Goal: Task Accomplishment & Management: Complete application form

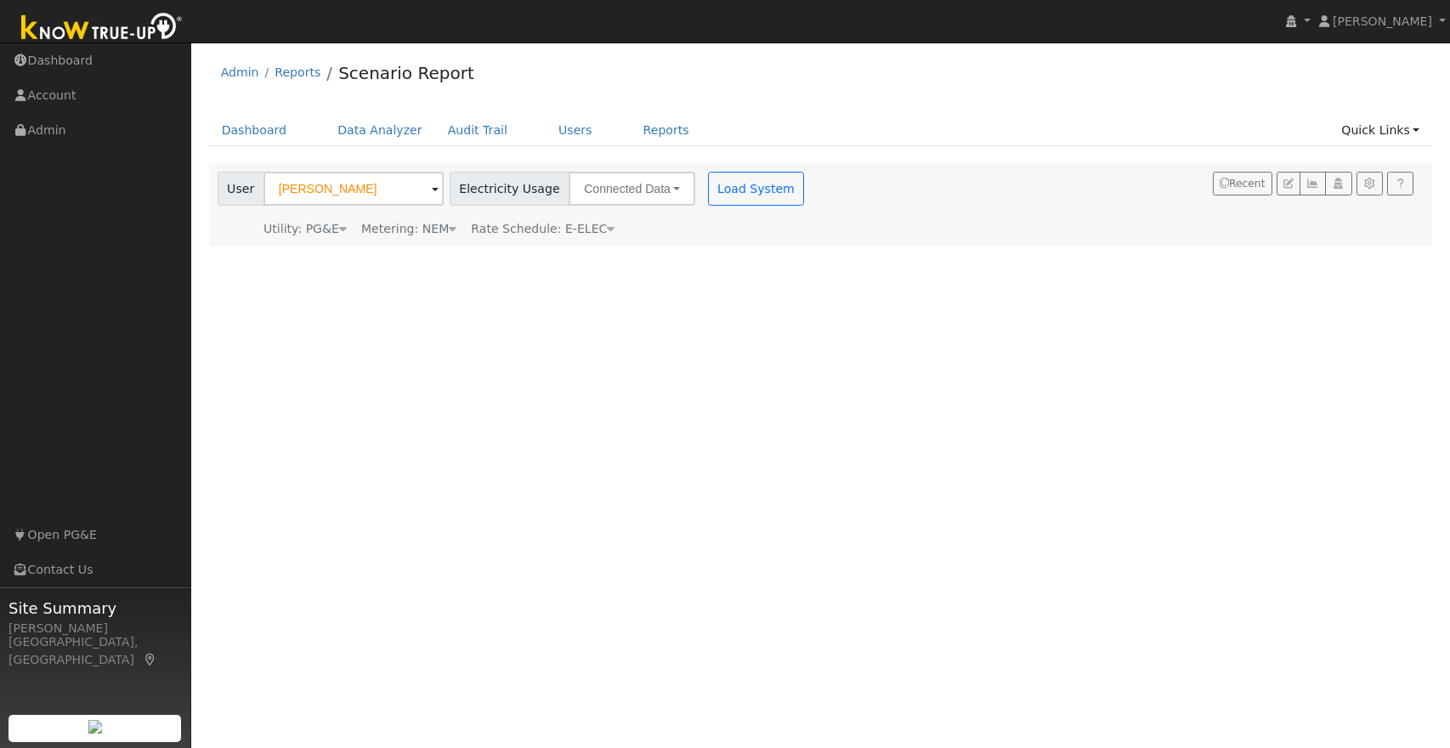
click at [717, 182] on button "Load System" at bounding box center [756, 189] width 97 height 34
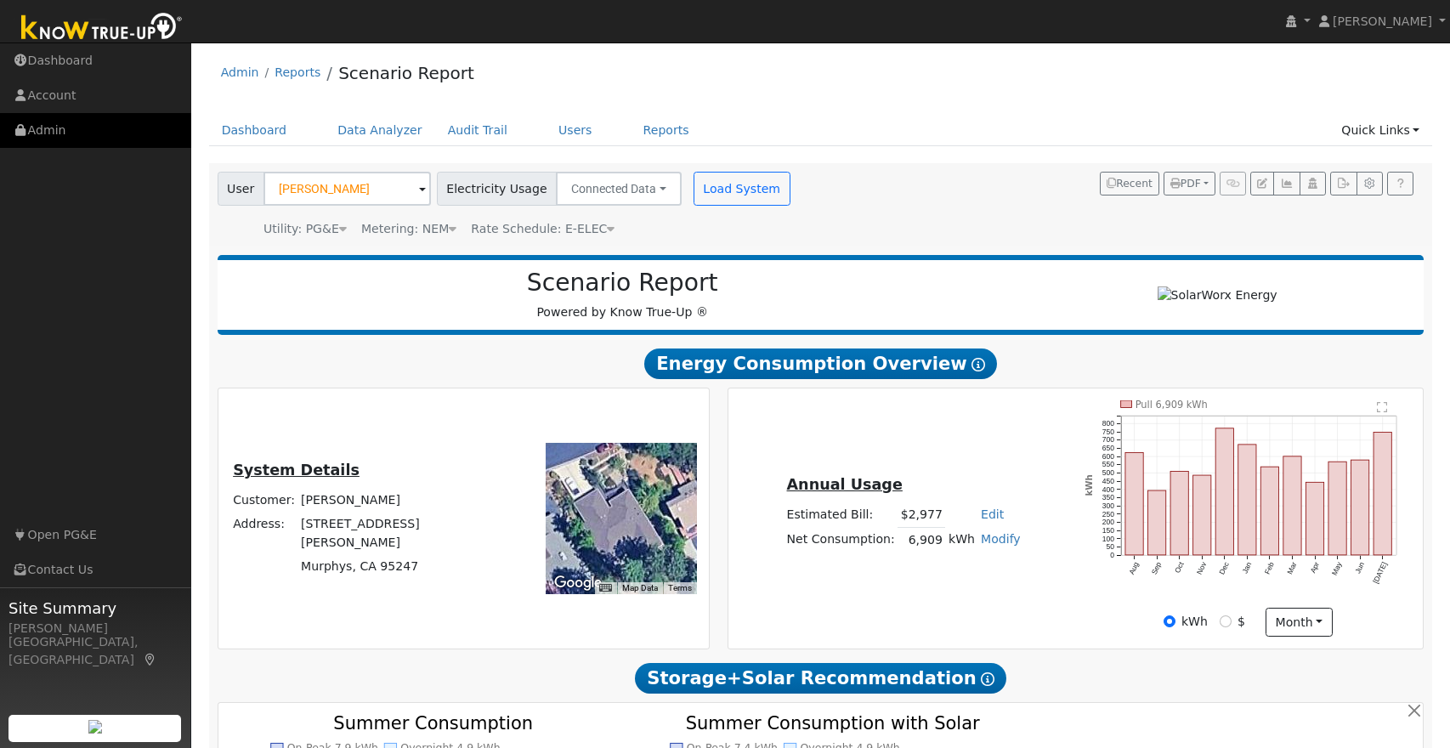
click at [45, 130] on link "Admin" at bounding box center [95, 130] width 191 height 35
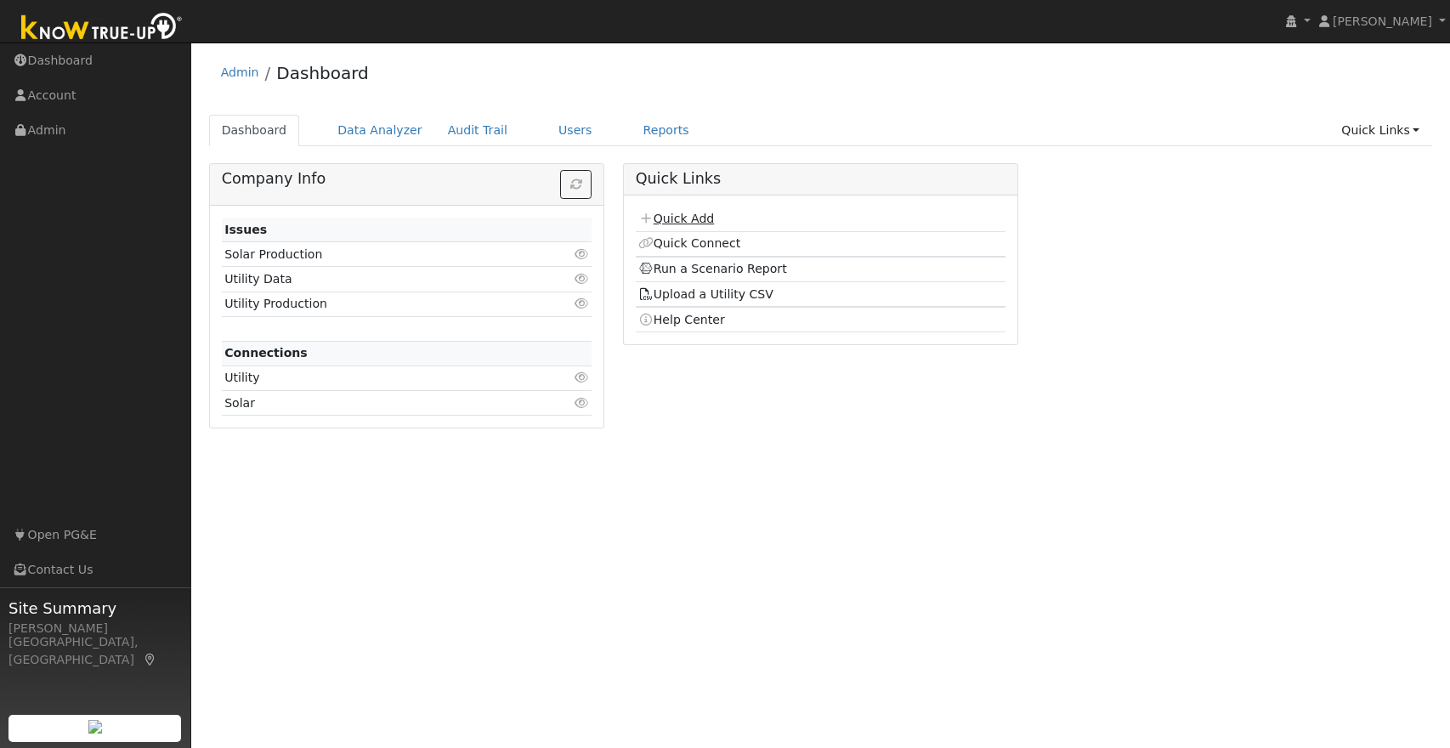
click at [686, 220] on link "Quick Add" at bounding box center [676, 219] width 76 height 14
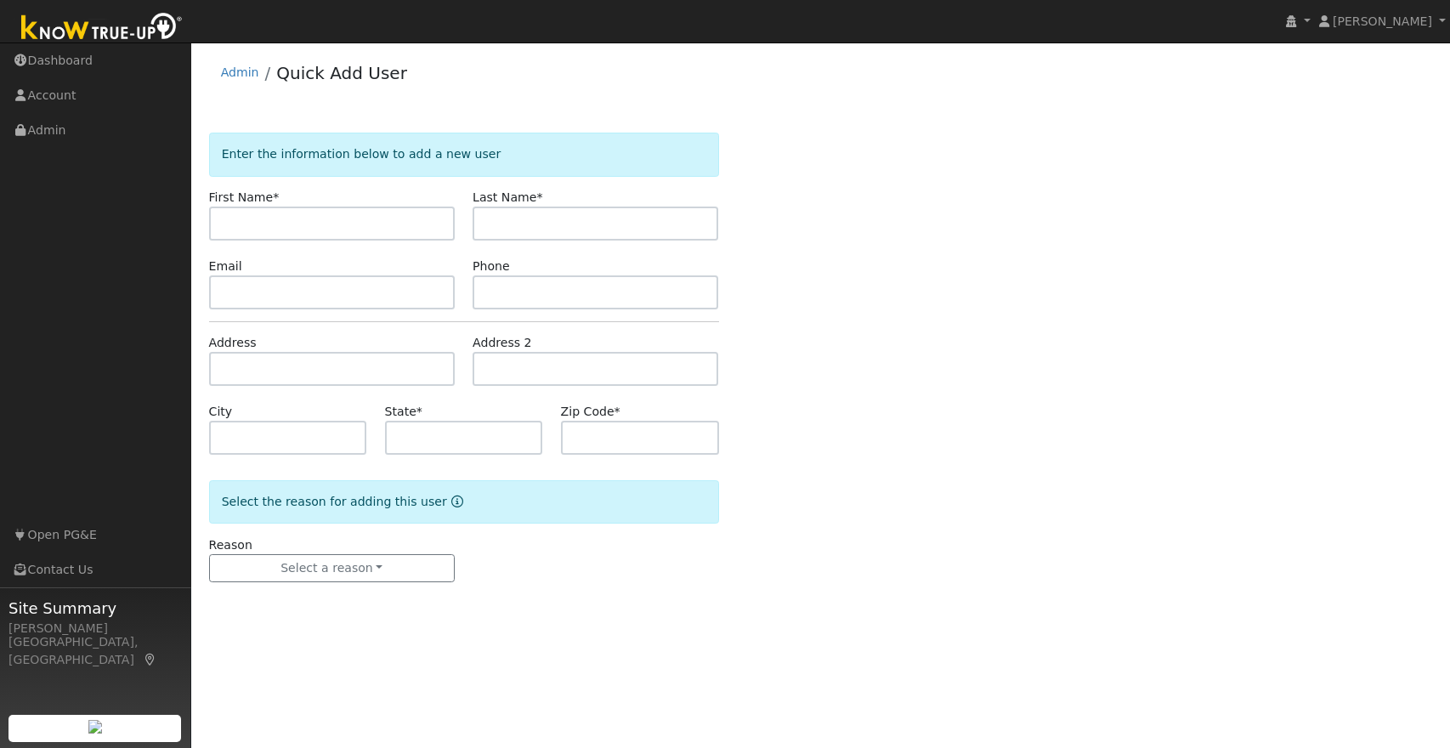
click at [251, 225] on input "text" at bounding box center [332, 223] width 246 height 34
type input "[PERSON_NAME]"
type input "Bright"
type input "9"
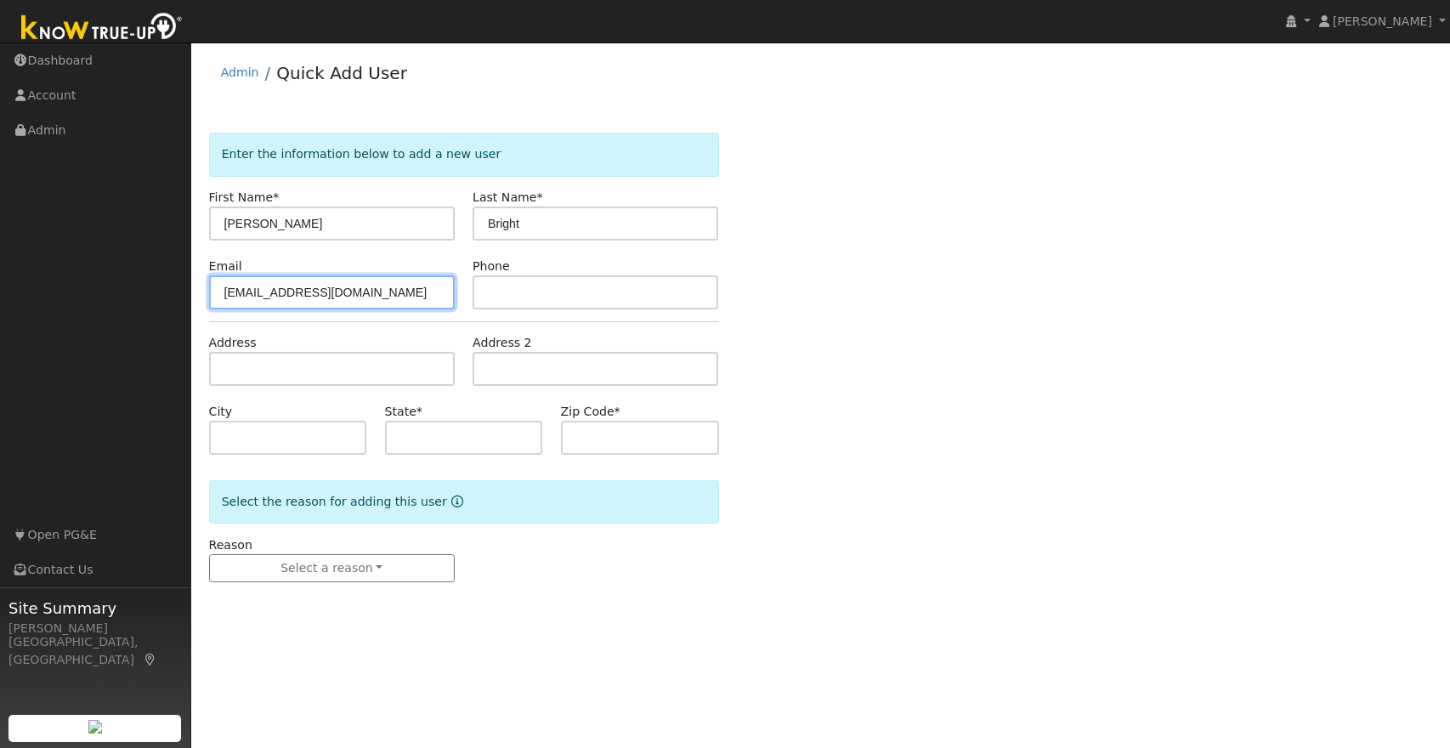
type input "[EMAIL_ADDRESS][DOMAIN_NAME]"
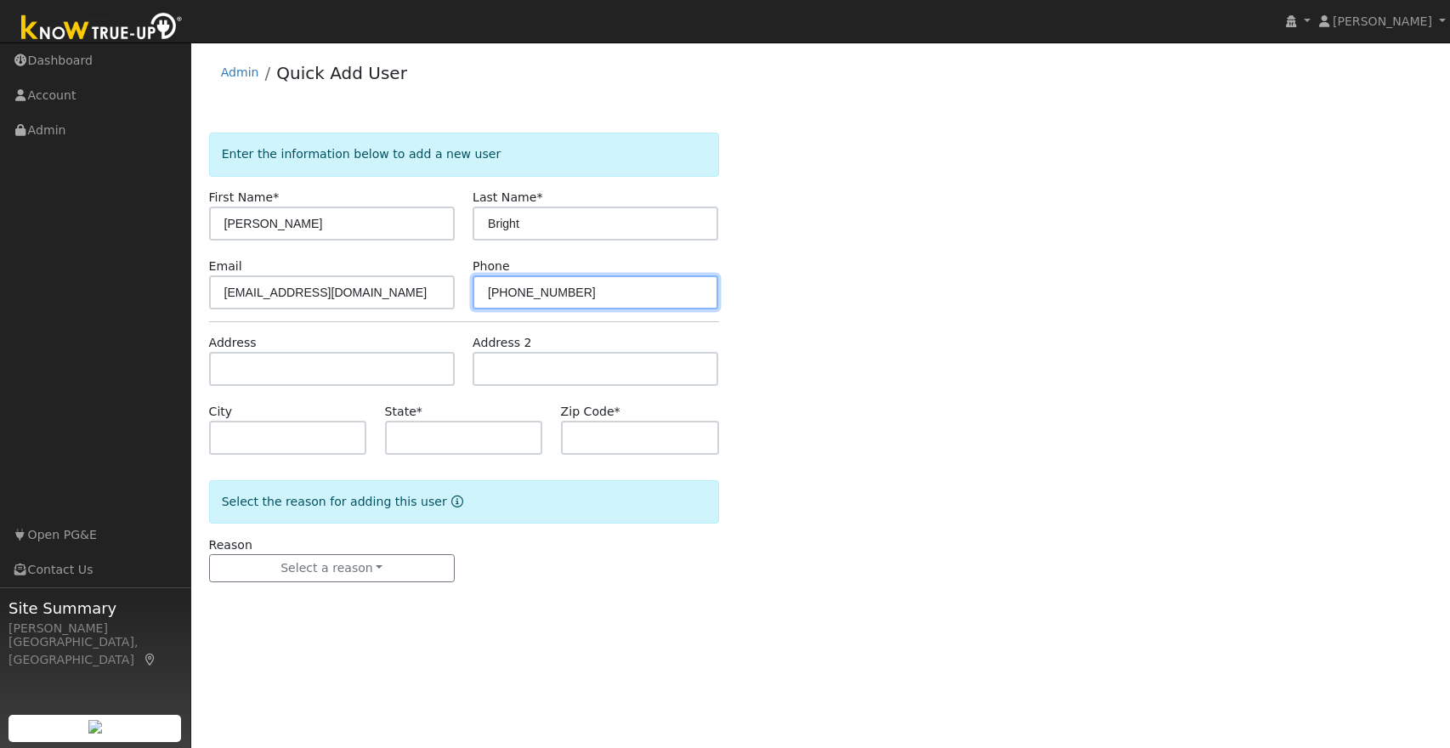
type input "775-315-4568"
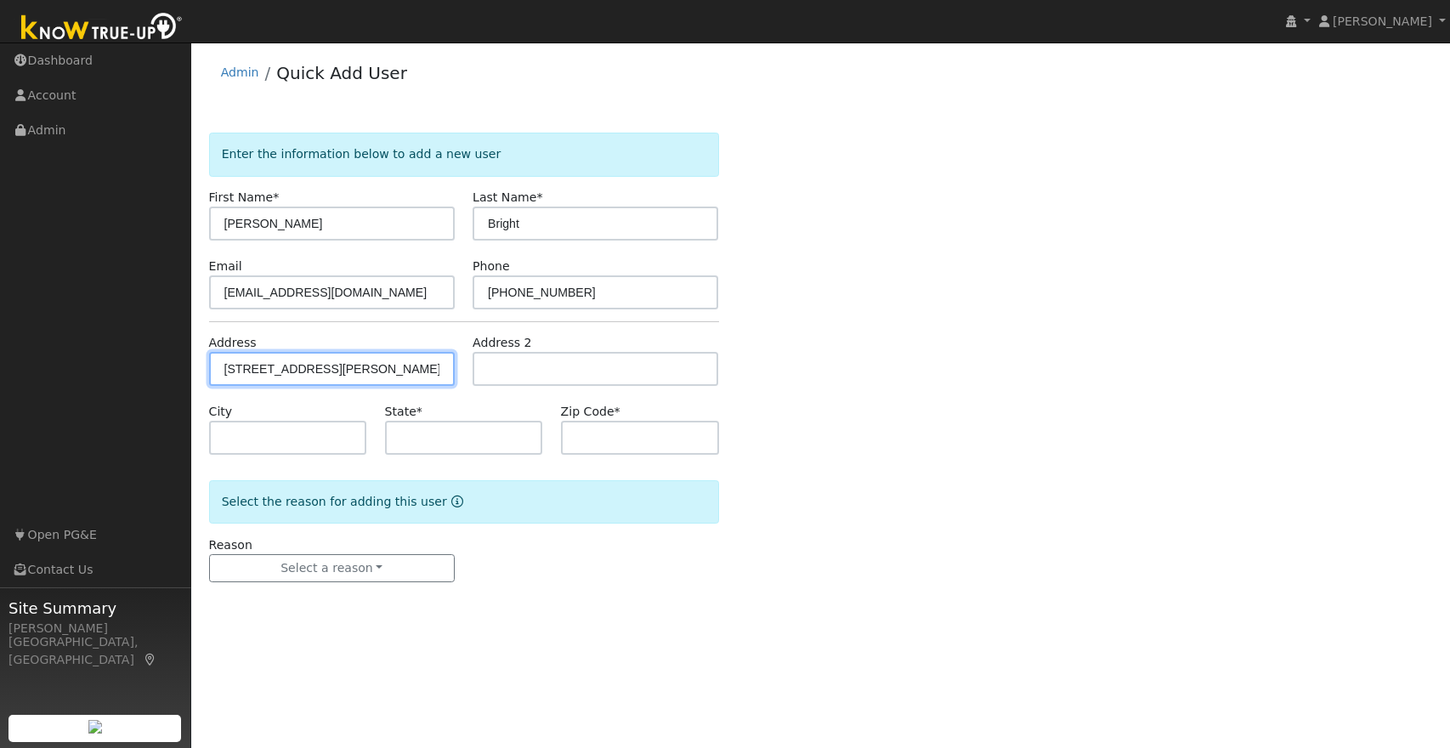
type input "967 Forest Meadows Drive"
type input "Murphys"
type input "CA"
type input "95247"
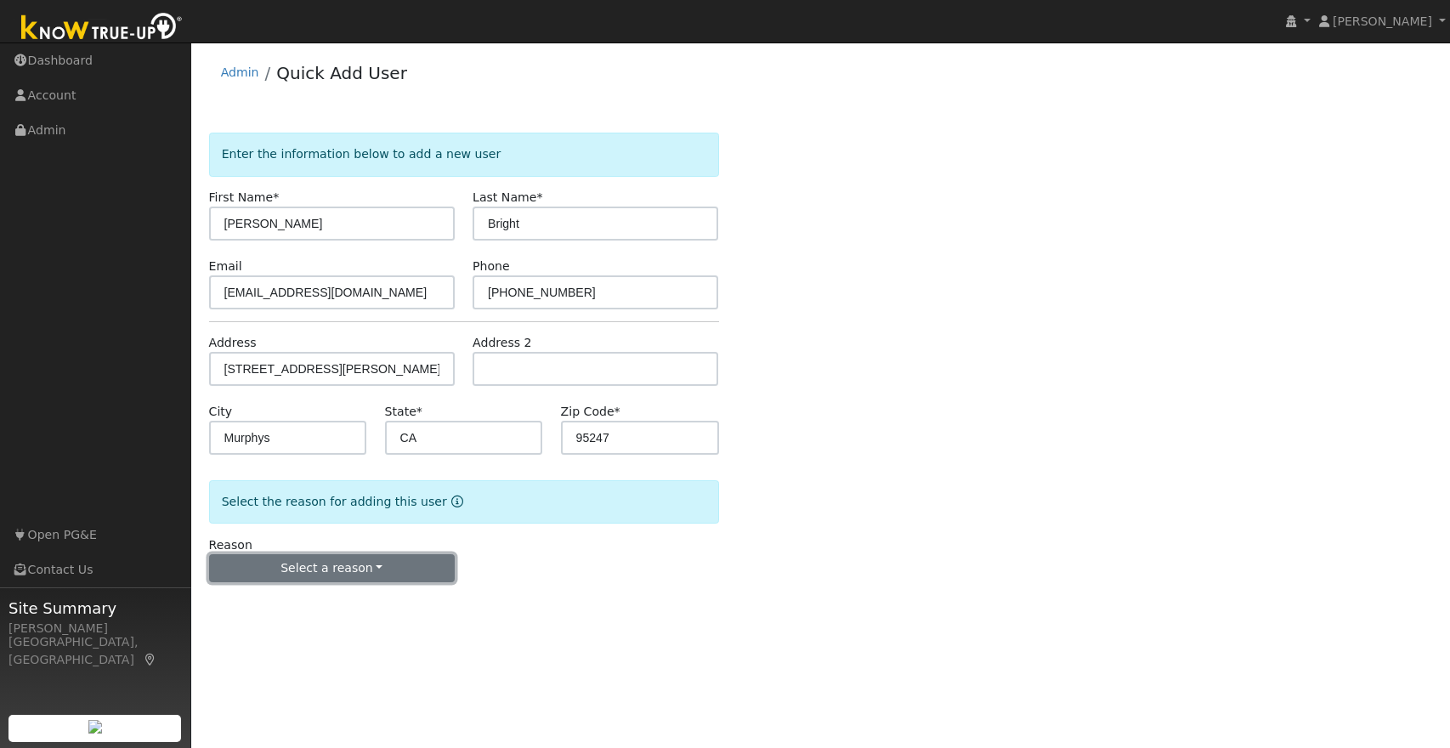
click at [343, 567] on button "Select a reason" at bounding box center [332, 568] width 246 height 29
click at [255, 607] on link "New lead" at bounding box center [304, 603] width 188 height 24
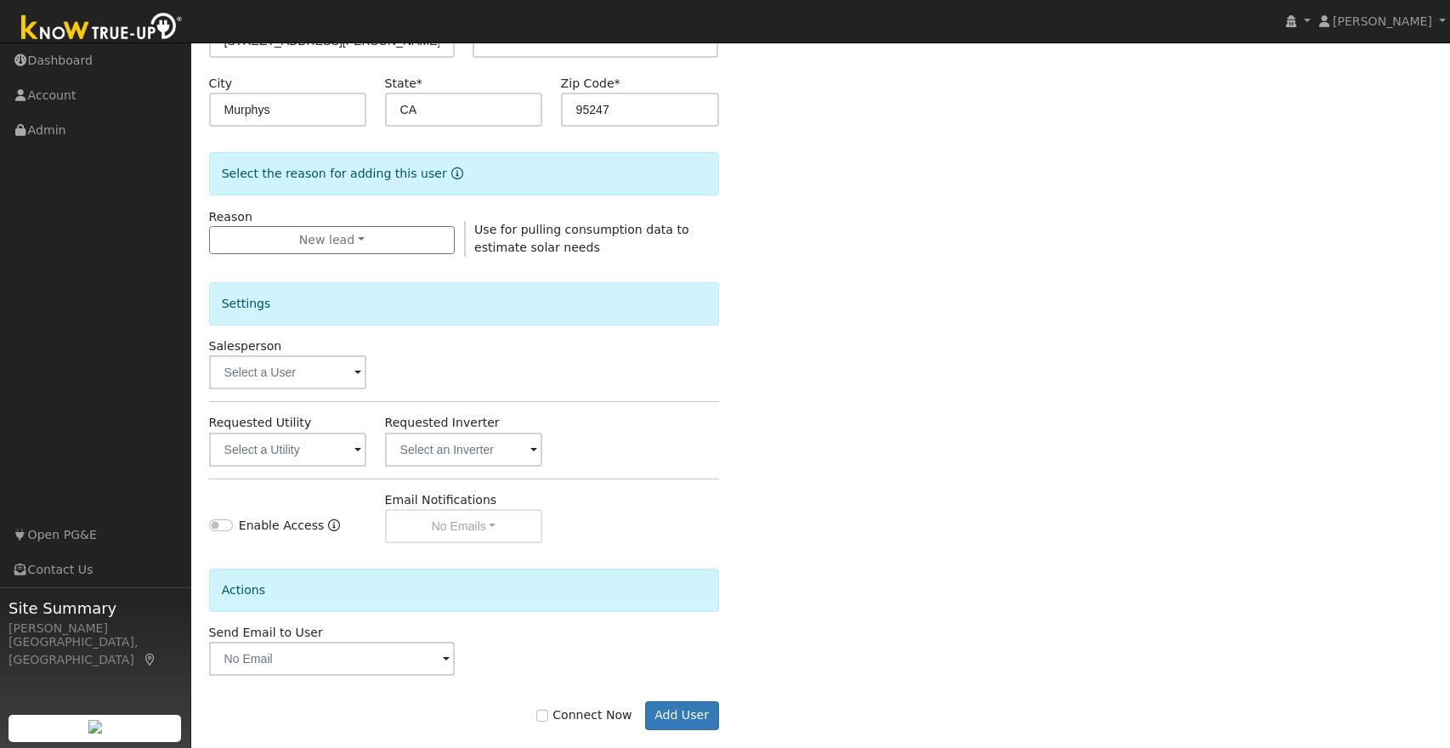
scroll to position [353, 0]
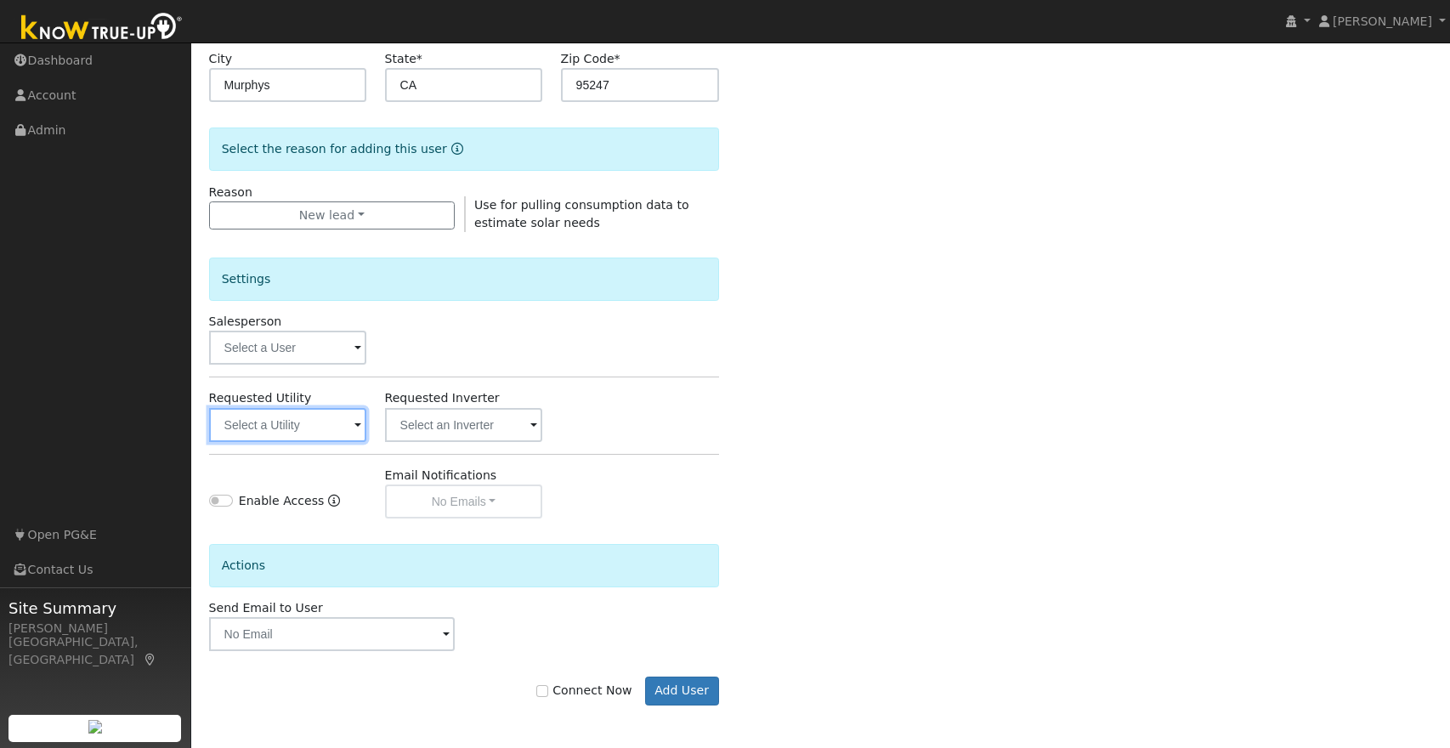
click at [318, 431] on input "text" at bounding box center [288, 425] width 158 height 34
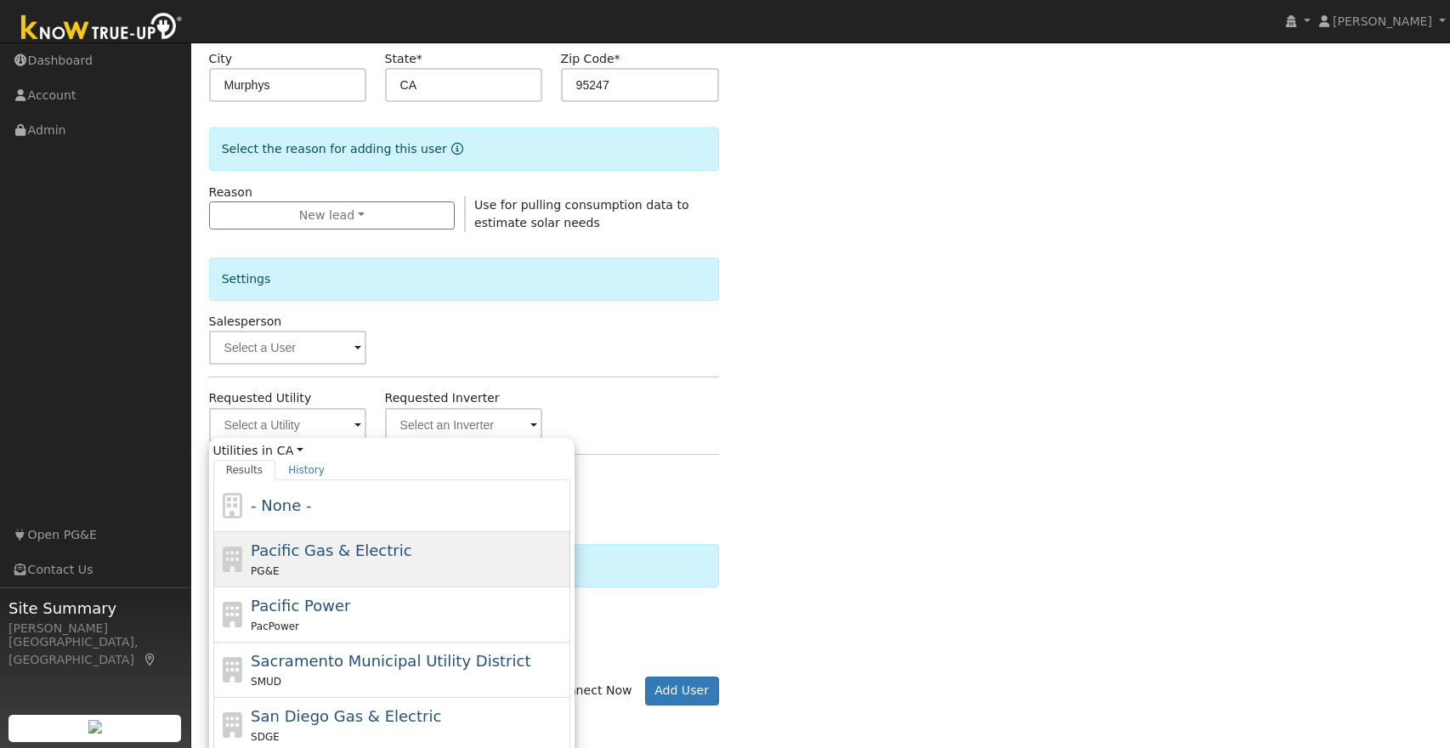
click at [307, 552] on span "Pacific Gas & Electric" at bounding box center [331, 550] width 161 height 18
type input "Pacific Gas & Electric"
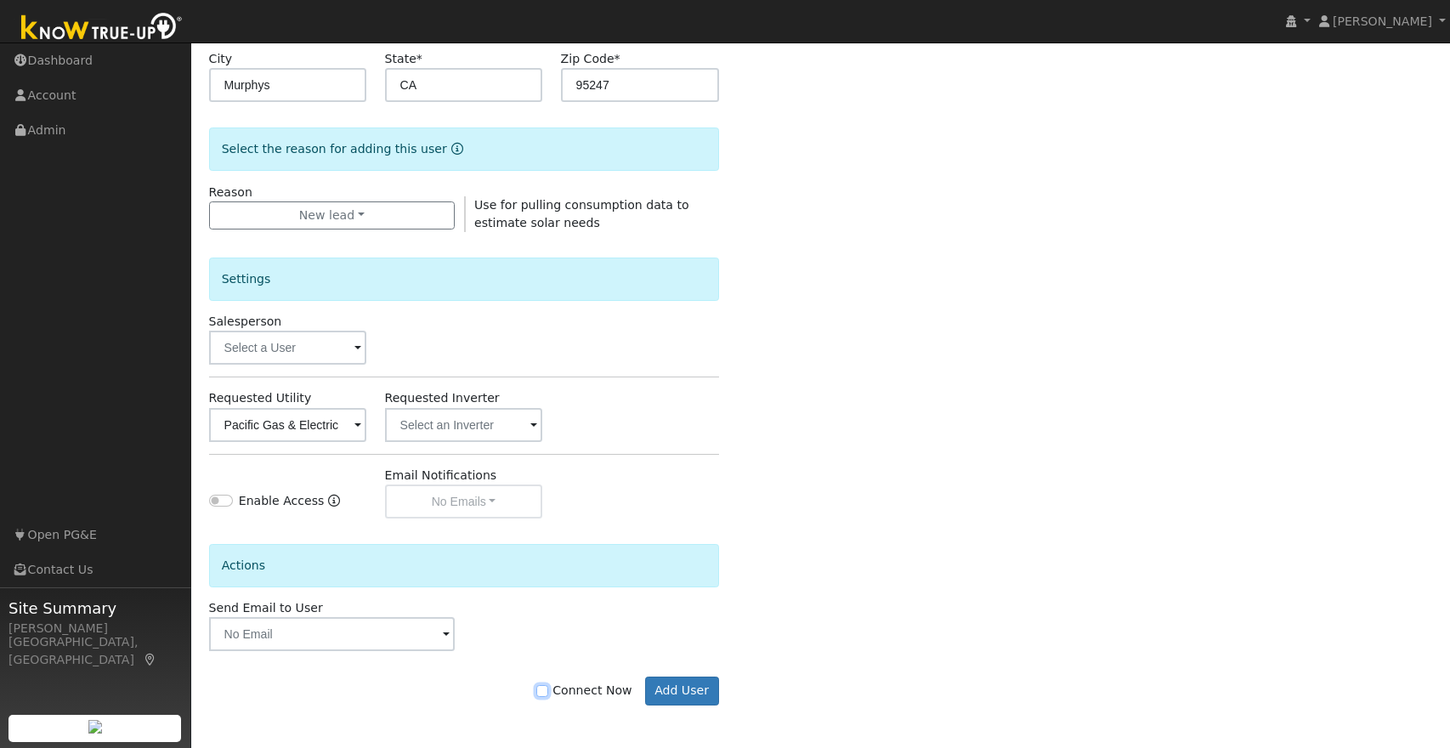
click at [548, 691] on input "Connect Now" at bounding box center [542, 691] width 12 height 12
checkbox input "true"
click at [671, 687] on button "Add User" at bounding box center [682, 690] width 74 height 29
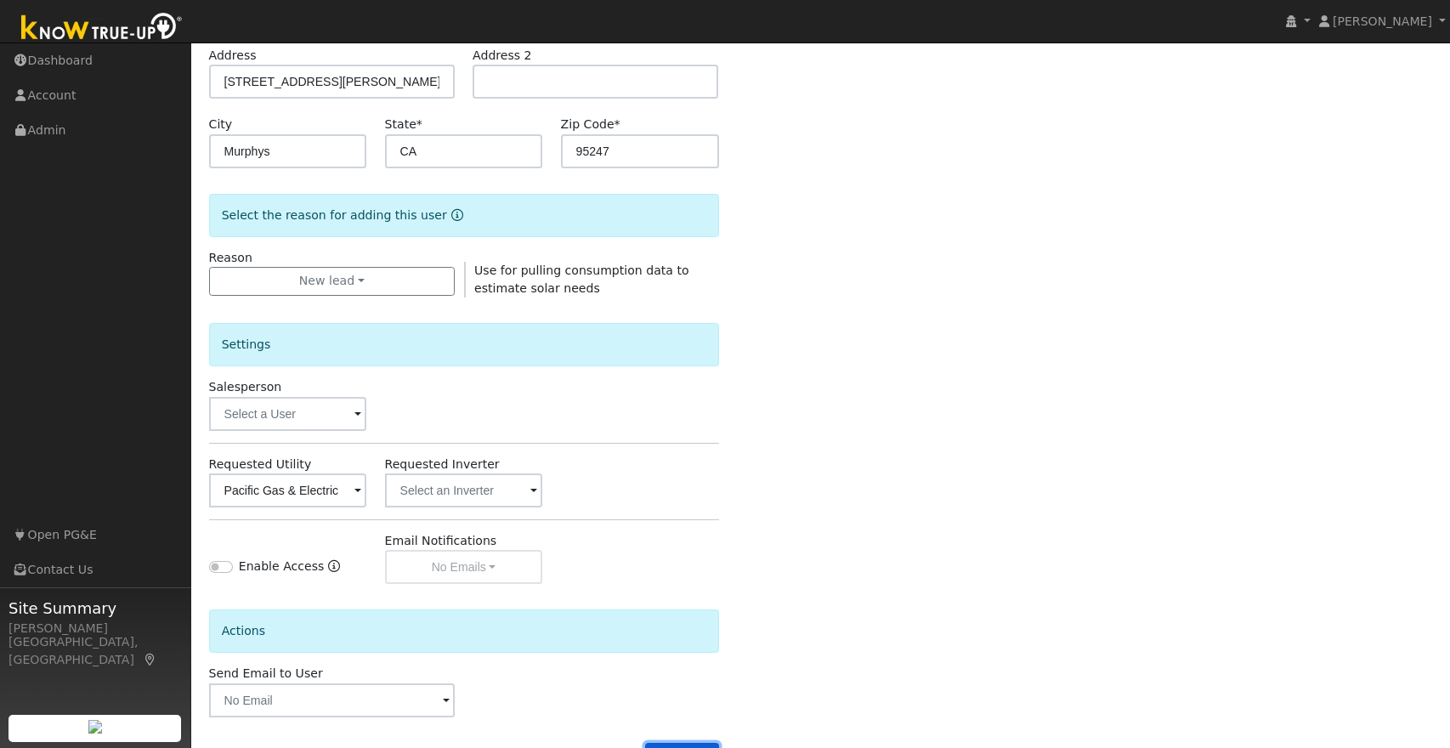
scroll to position [0, 0]
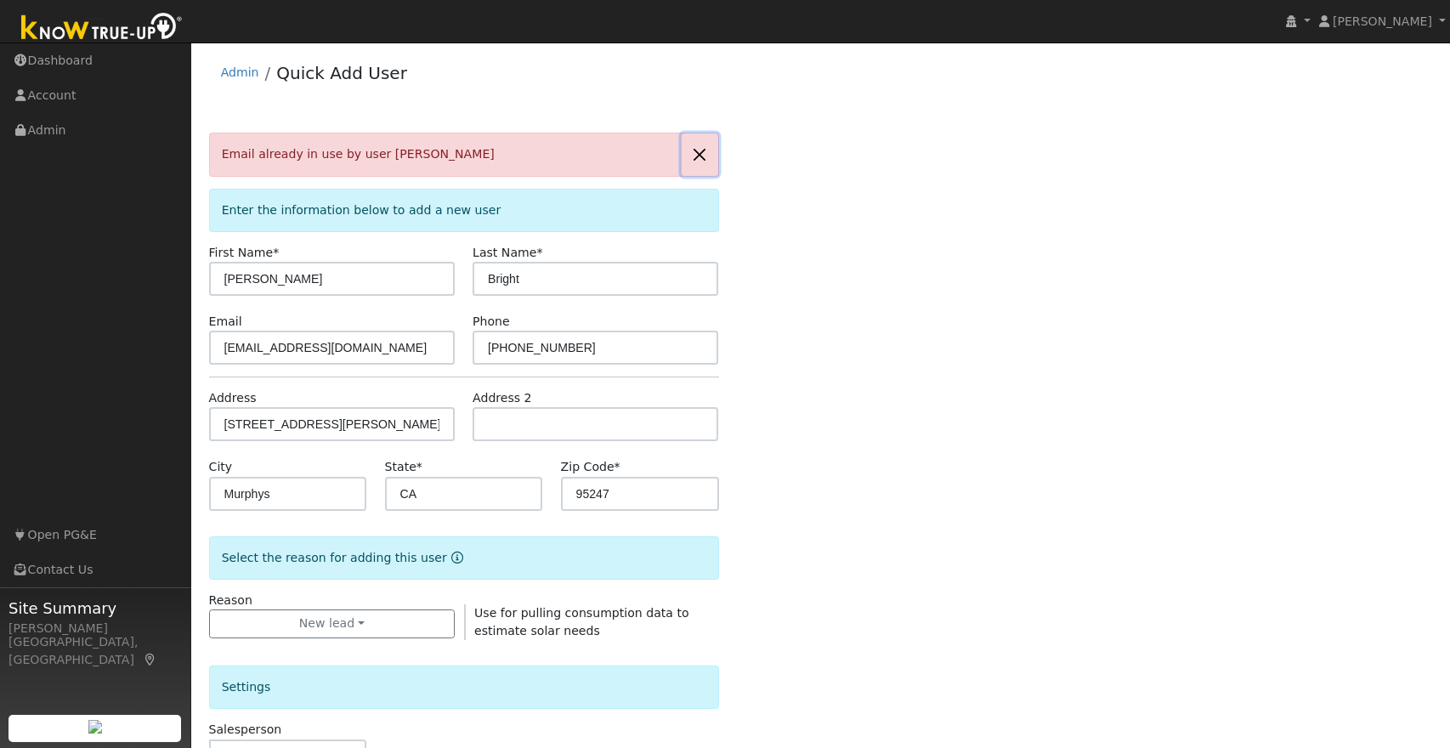
click at [701, 155] on button "button" at bounding box center [699, 154] width 36 height 42
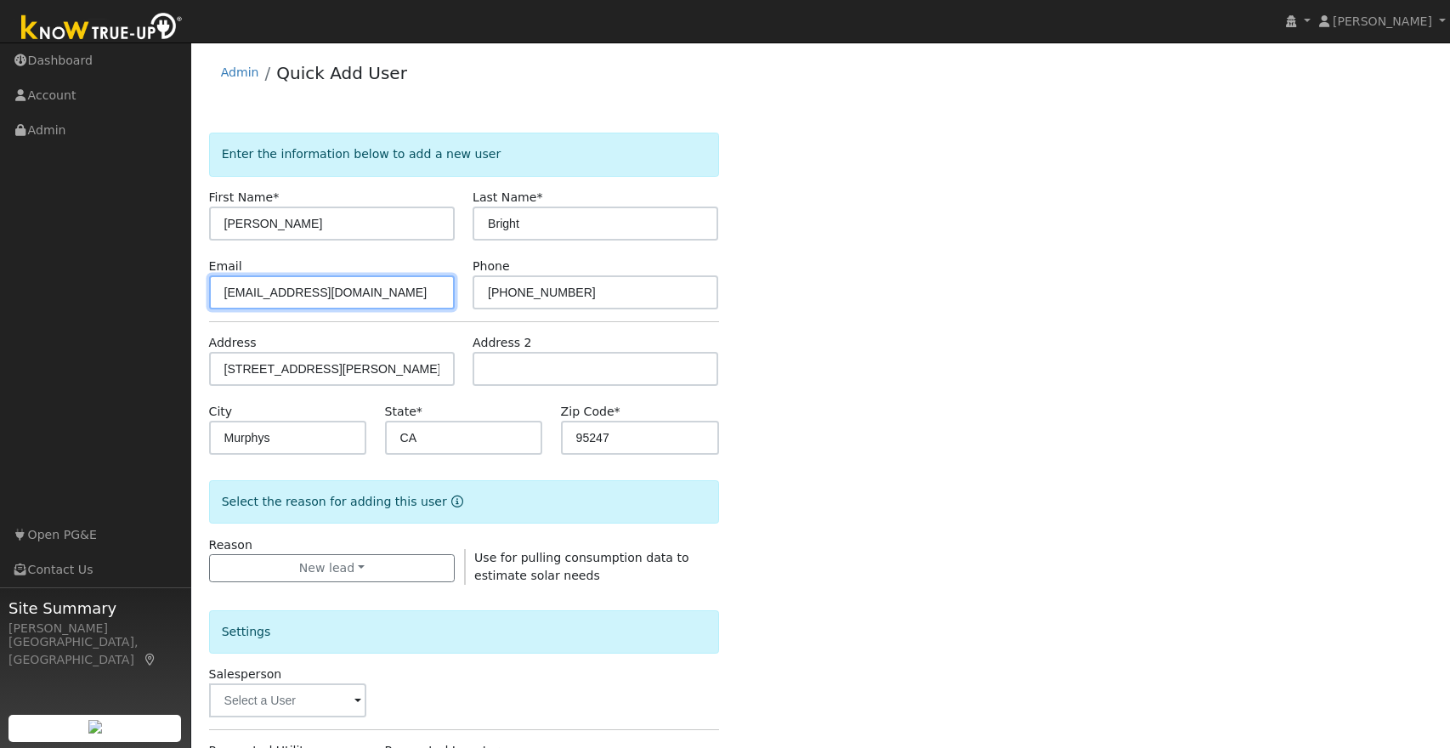
drag, startPoint x: 235, startPoint y: 291, endPoint x: 282, endPoint y: 297, distance: 47.1
click at [235, 291] on input "djbright2573@gmail.com" at bounding box center [332, 292] width 246 height 34
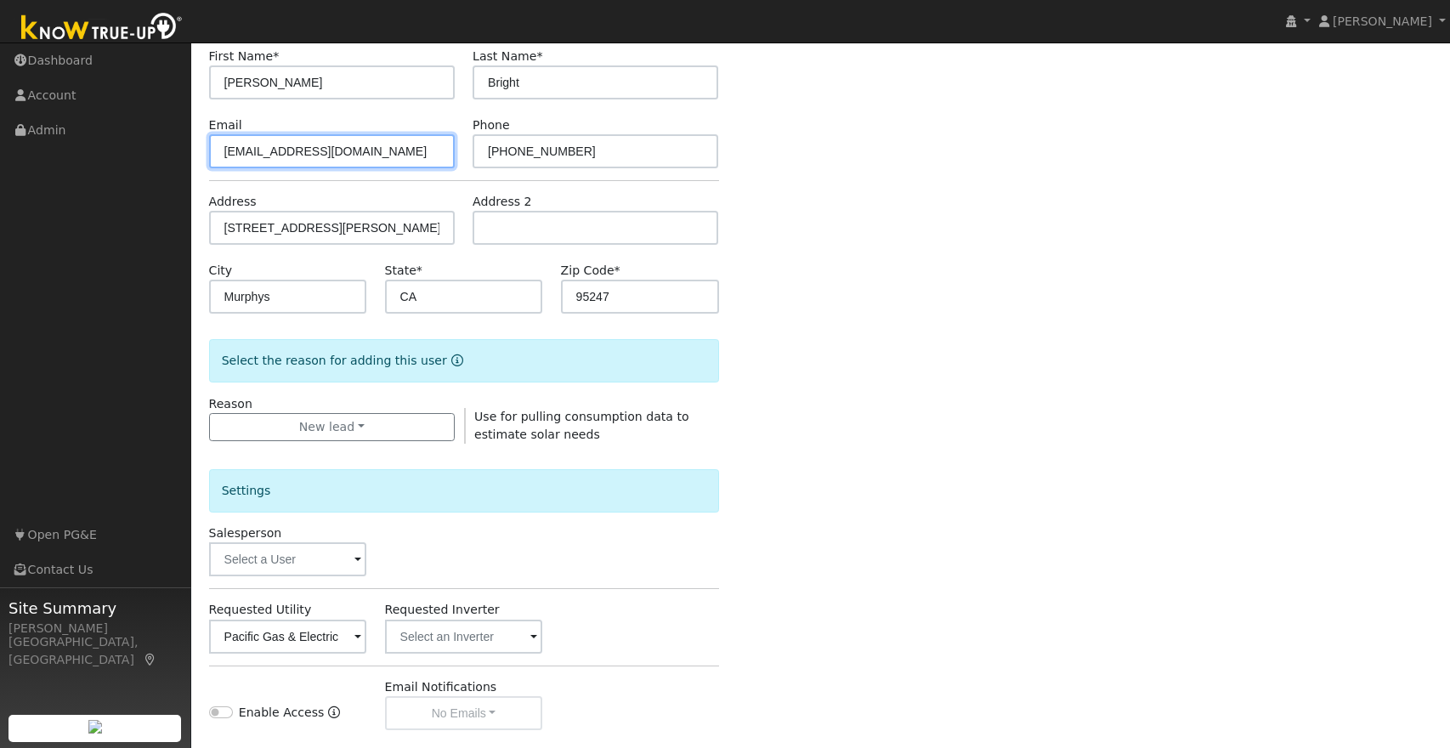
scroll to position [353, 0]
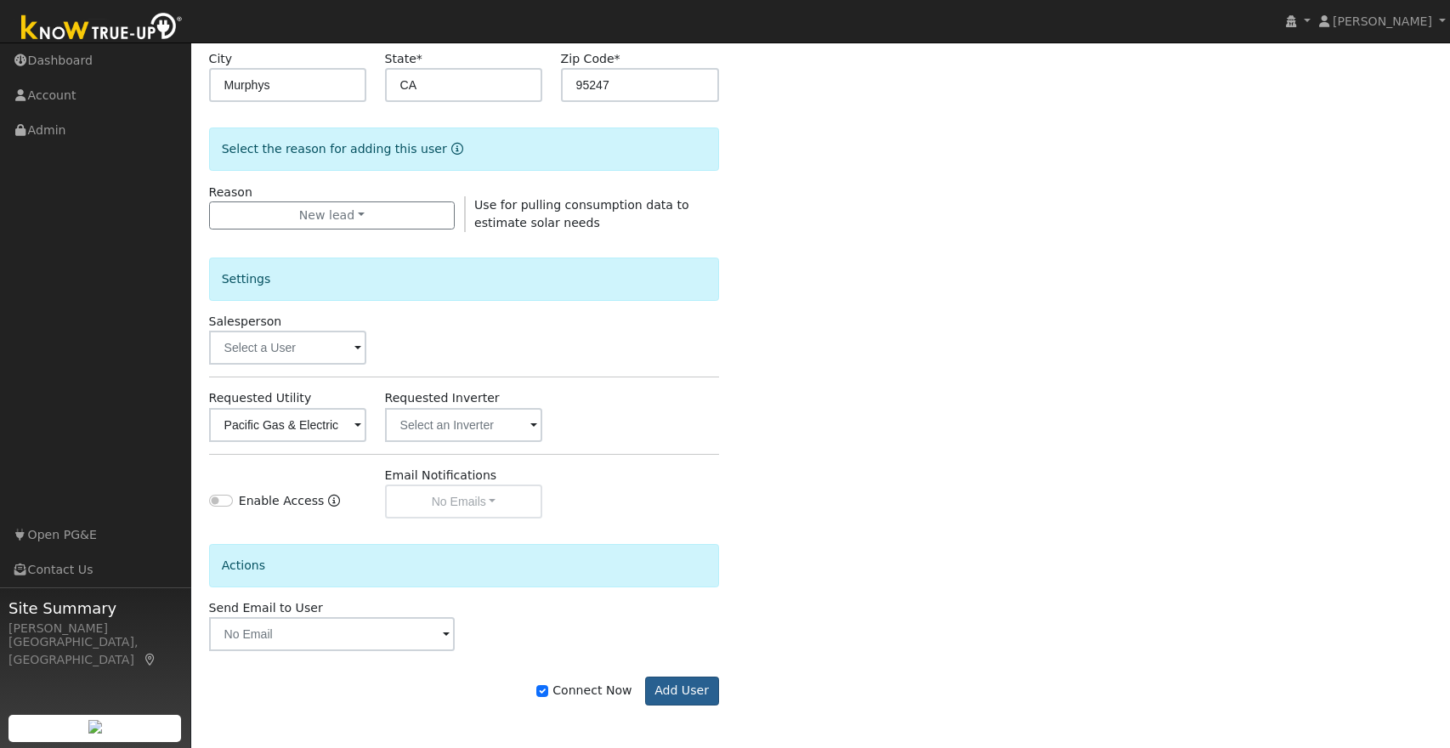
type input "dbright2573@gmail.com"
click at [686, 687] on button "Add User" at bounding box center [682, 690] width 74 height 29
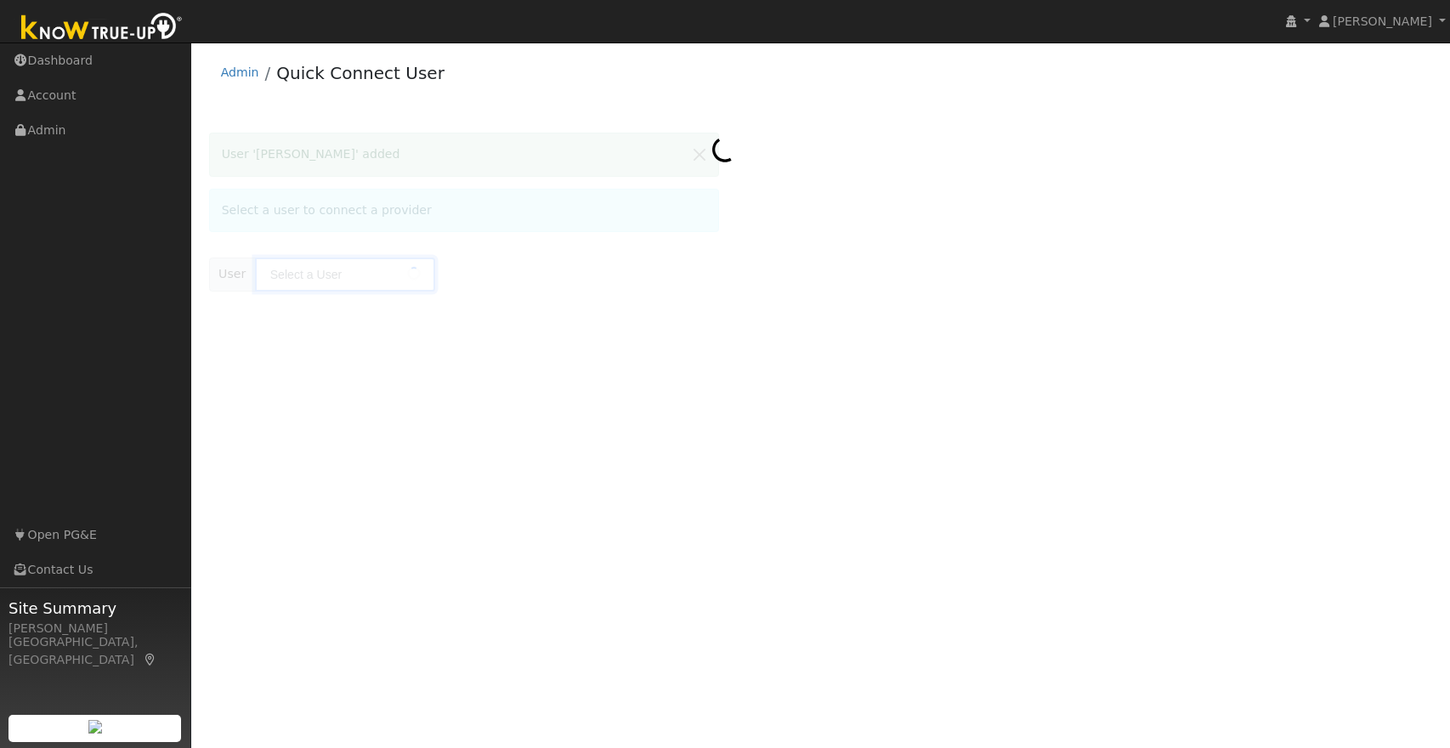
type input "[PERSON_NAME]"
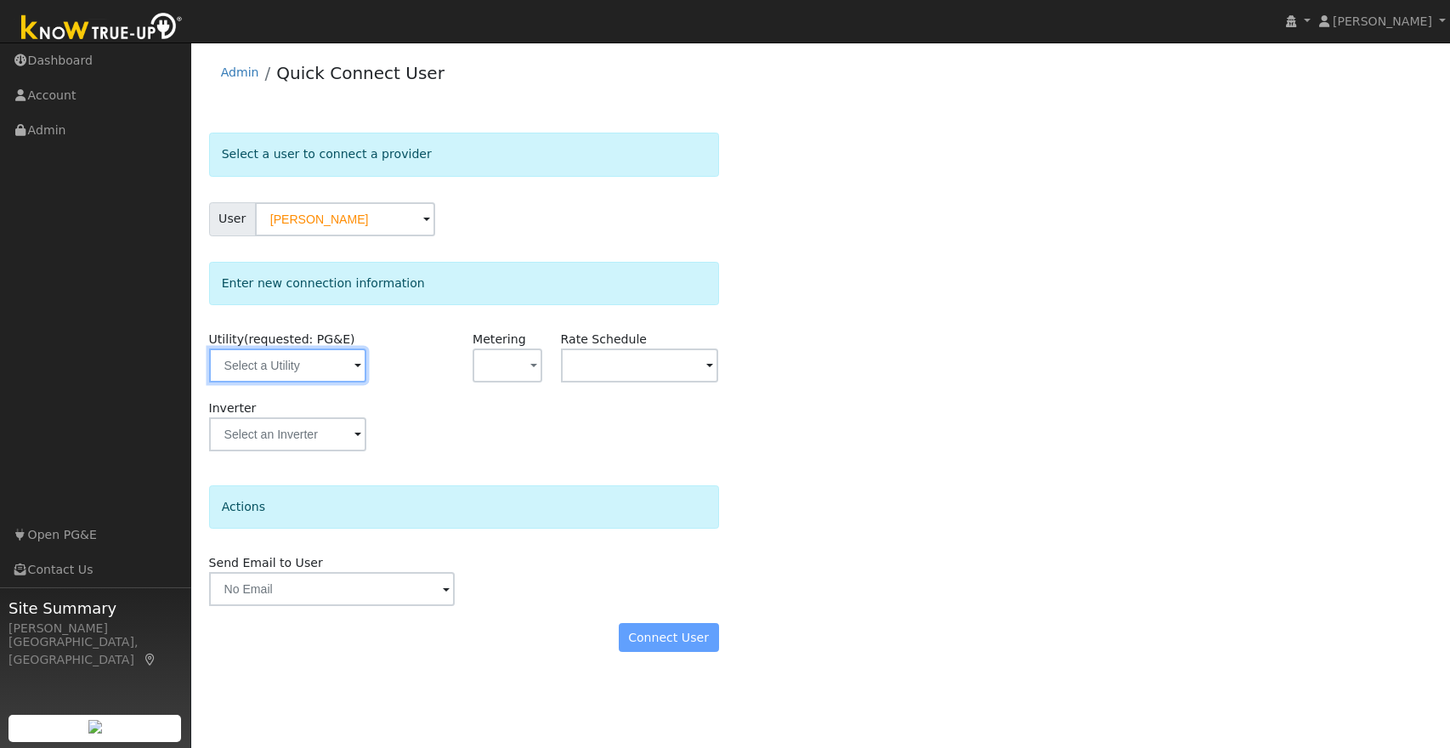
click at [331, 367] on input "text" at bounding box center [288, 365] width 158 height 34
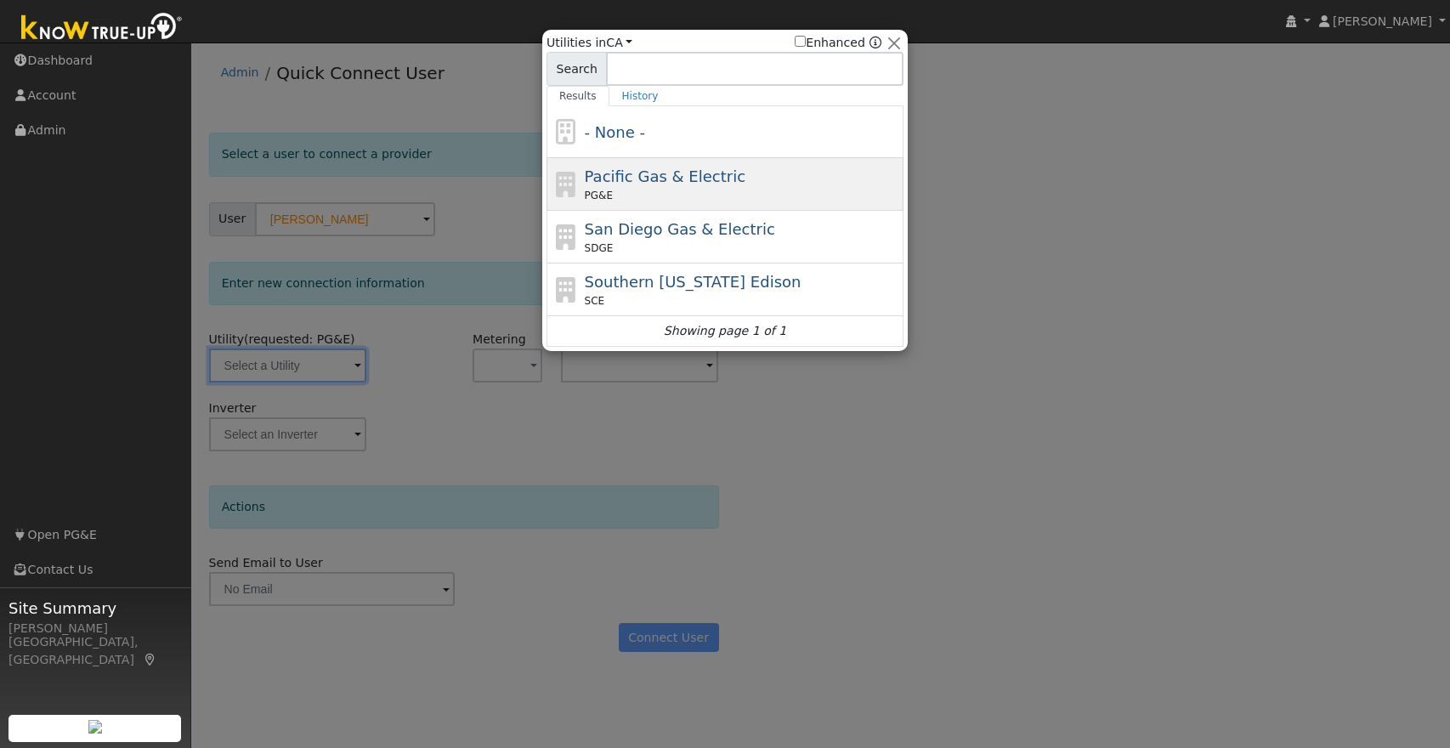
click at [812, 176] on div "Pacific Gas & Electric PG&E" at bounding box center [742, 184] width 315 height 38
type input "PG&E"
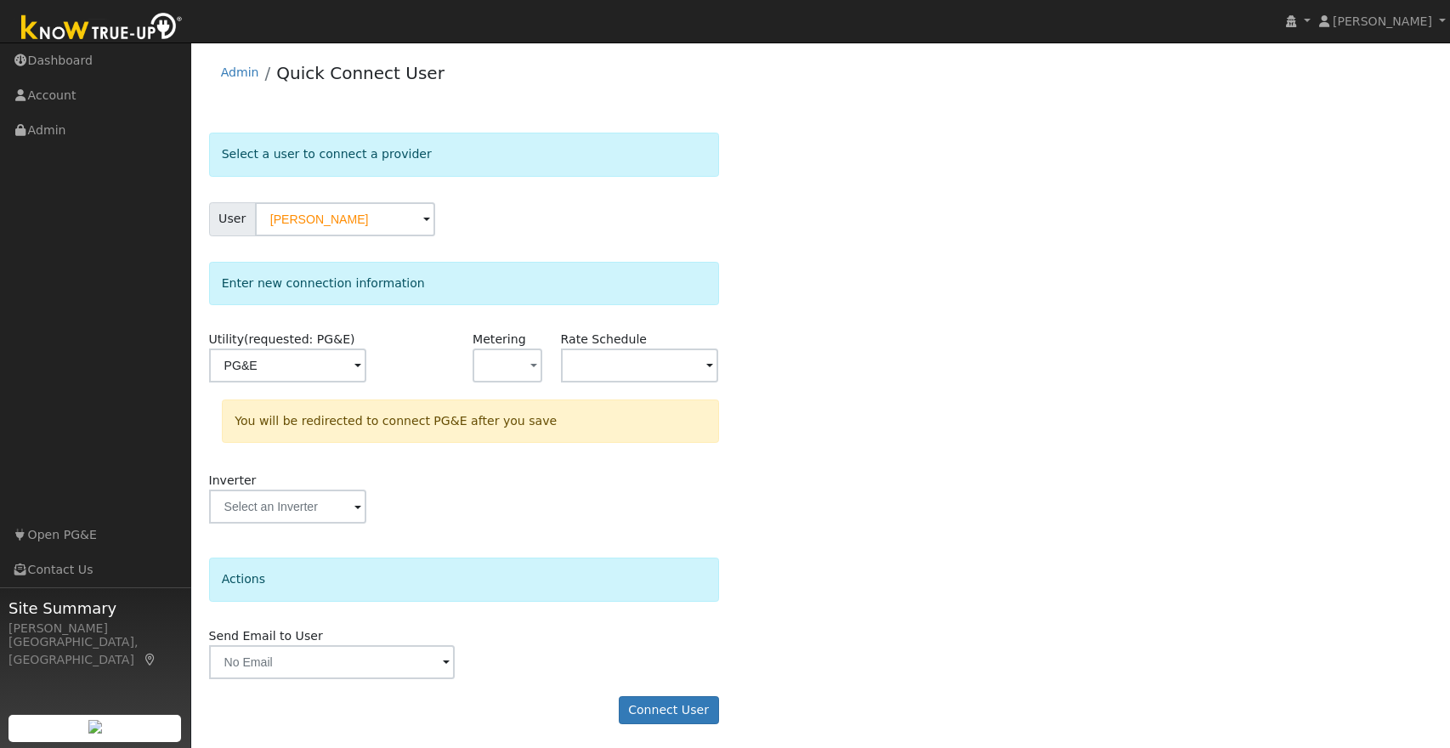
click at [361, 365] on span at bounding box center [357, 367] width 7 height 20
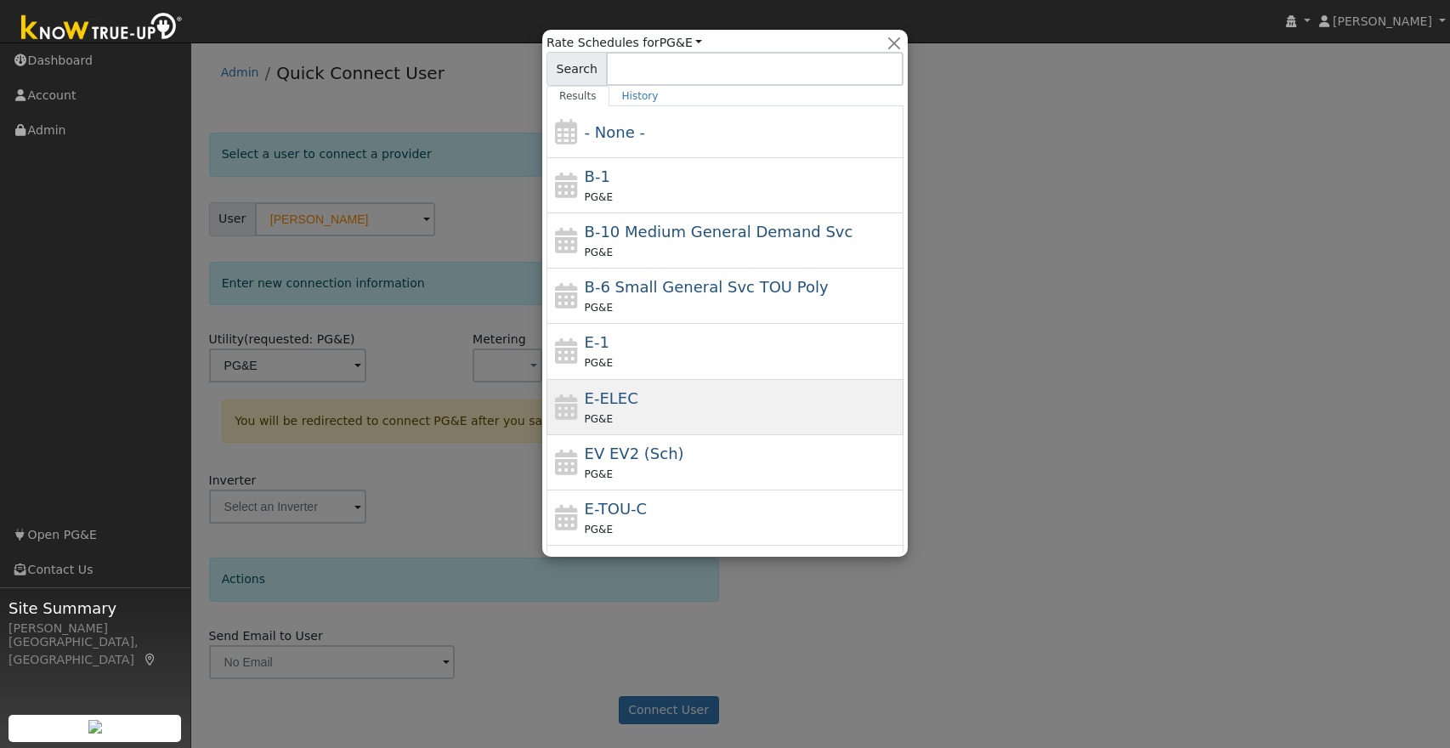
click at [710, 413] on div "PG&E" at bounding box center [742, 419] width 315 height 18
type input "E-ELEC"
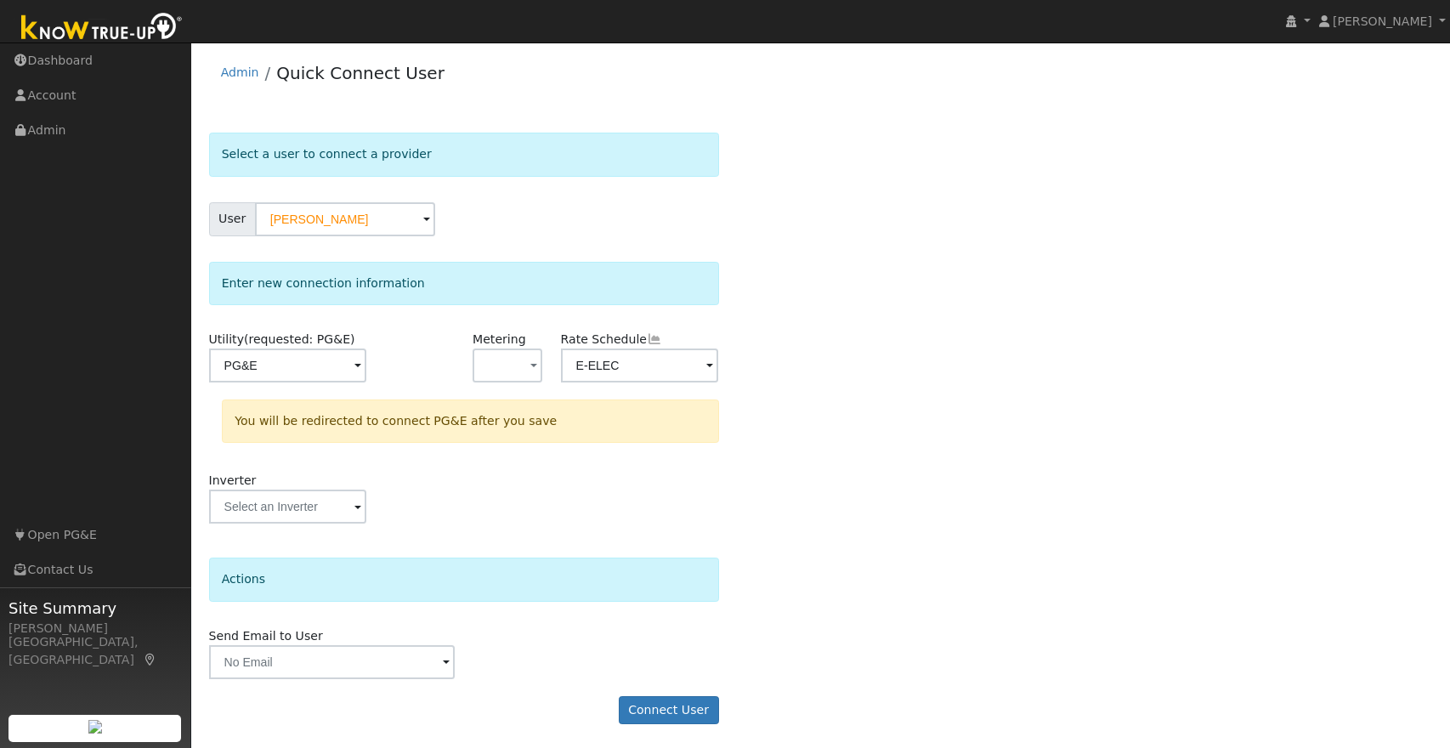
click at [862, 404] on div "Select a user to connect a provider User [PERSON_NAME] Account Default Account …" at bounding box center [821, 437] width 1224 height 608
click at [670, 704] on button "Connect User" at bounding box center [669, 708] width 100 height 29
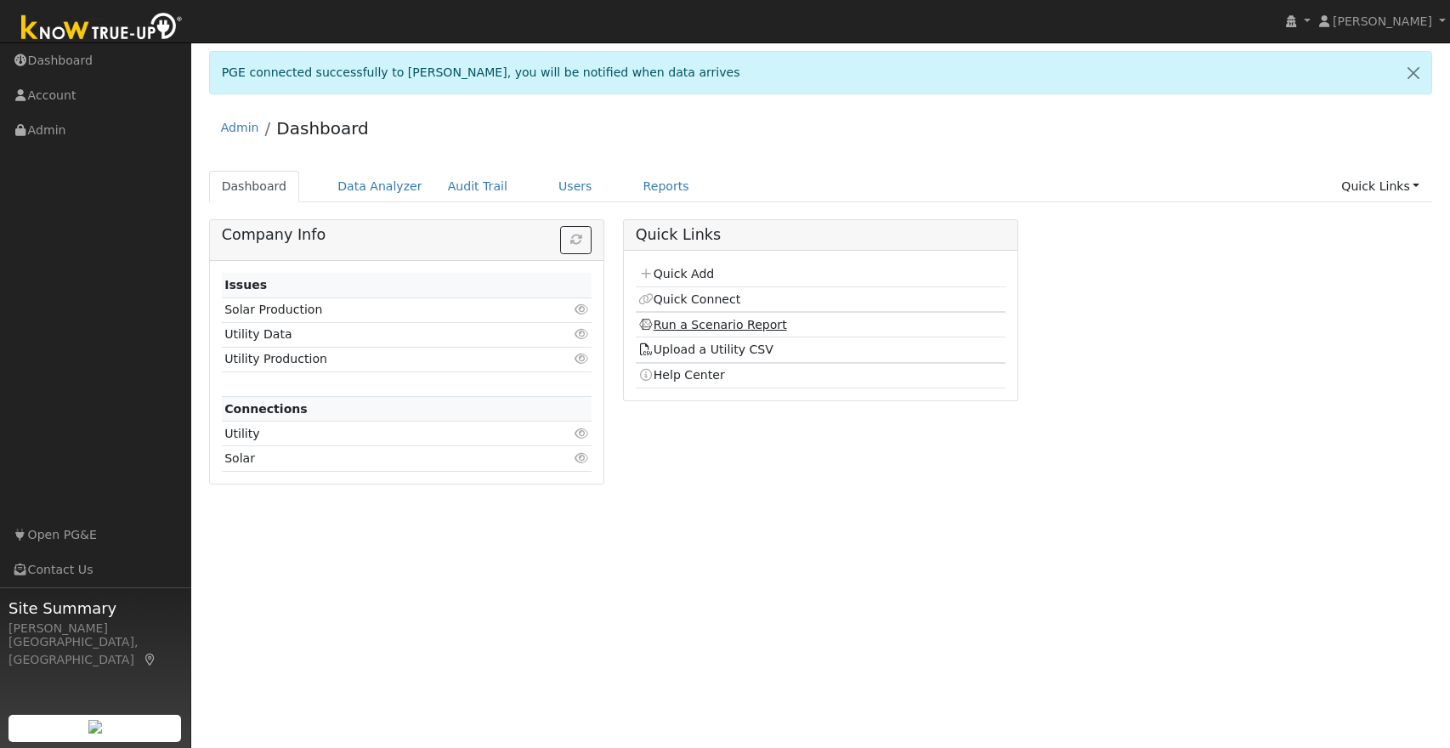
click at [708, 326] on link "Run a Scenario Report" at bounding box center [712, 325] width 149 height 14
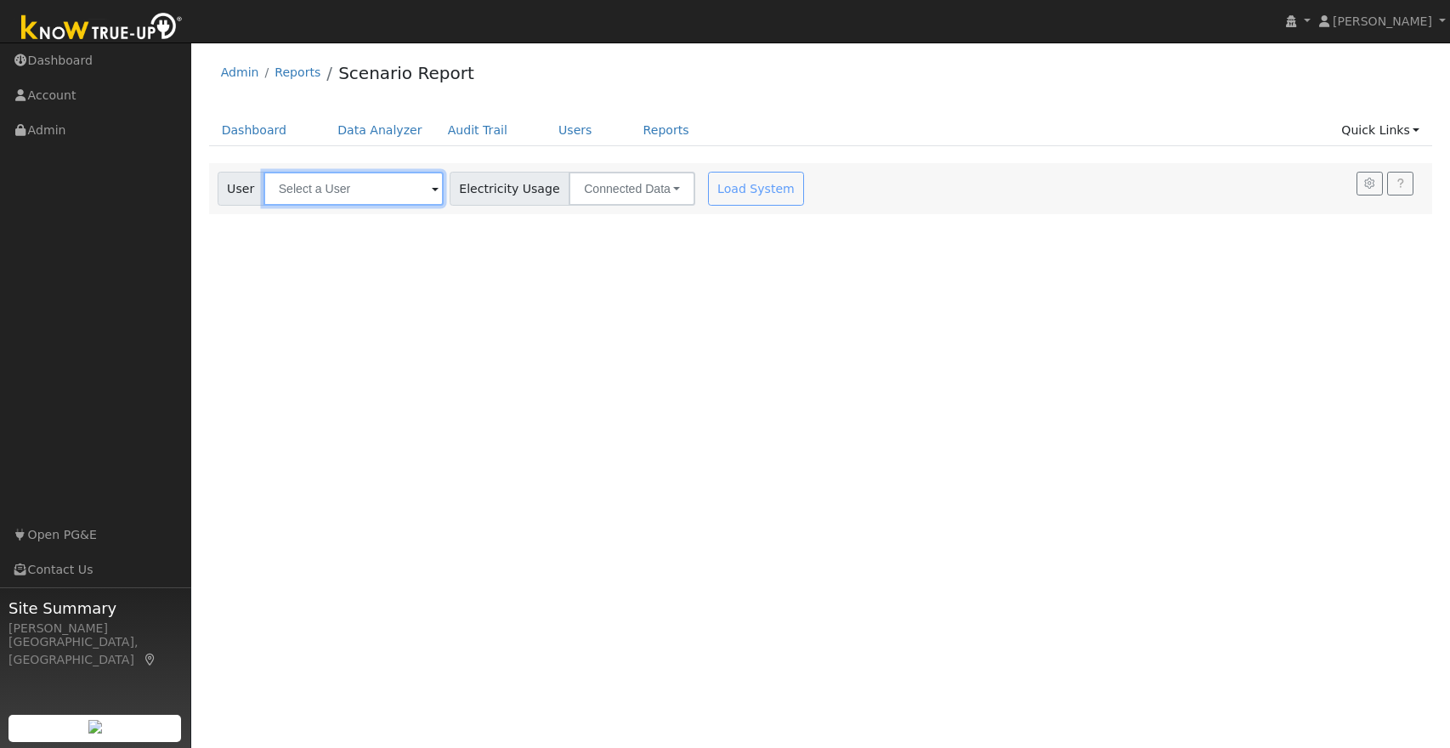
click at [368, 195] on input "text" at bounding box center [353, 189] width 180 height 34
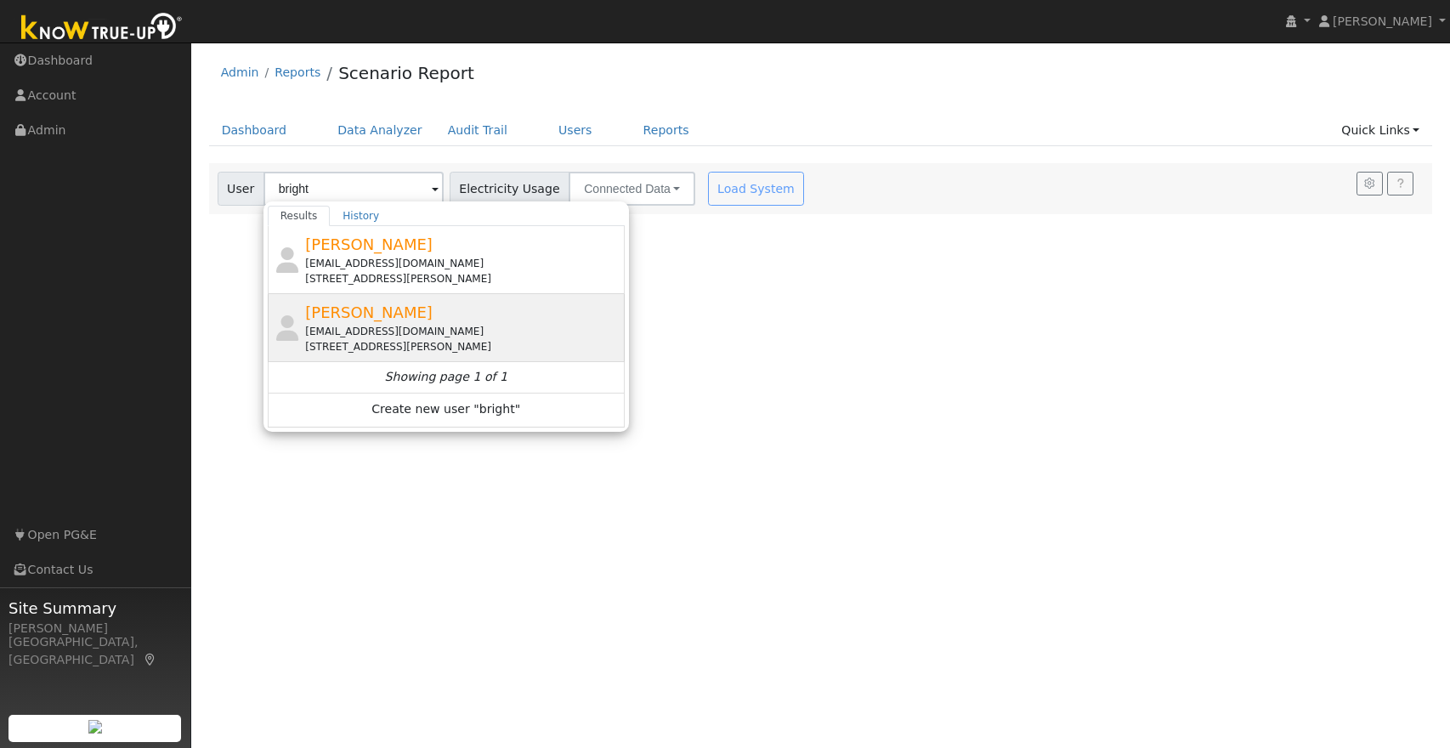
click at [518, 333] on div "djbright2573@gmail.com" at bounding box center [462, 331] width 315 height 15
type input "Daniel Bright"
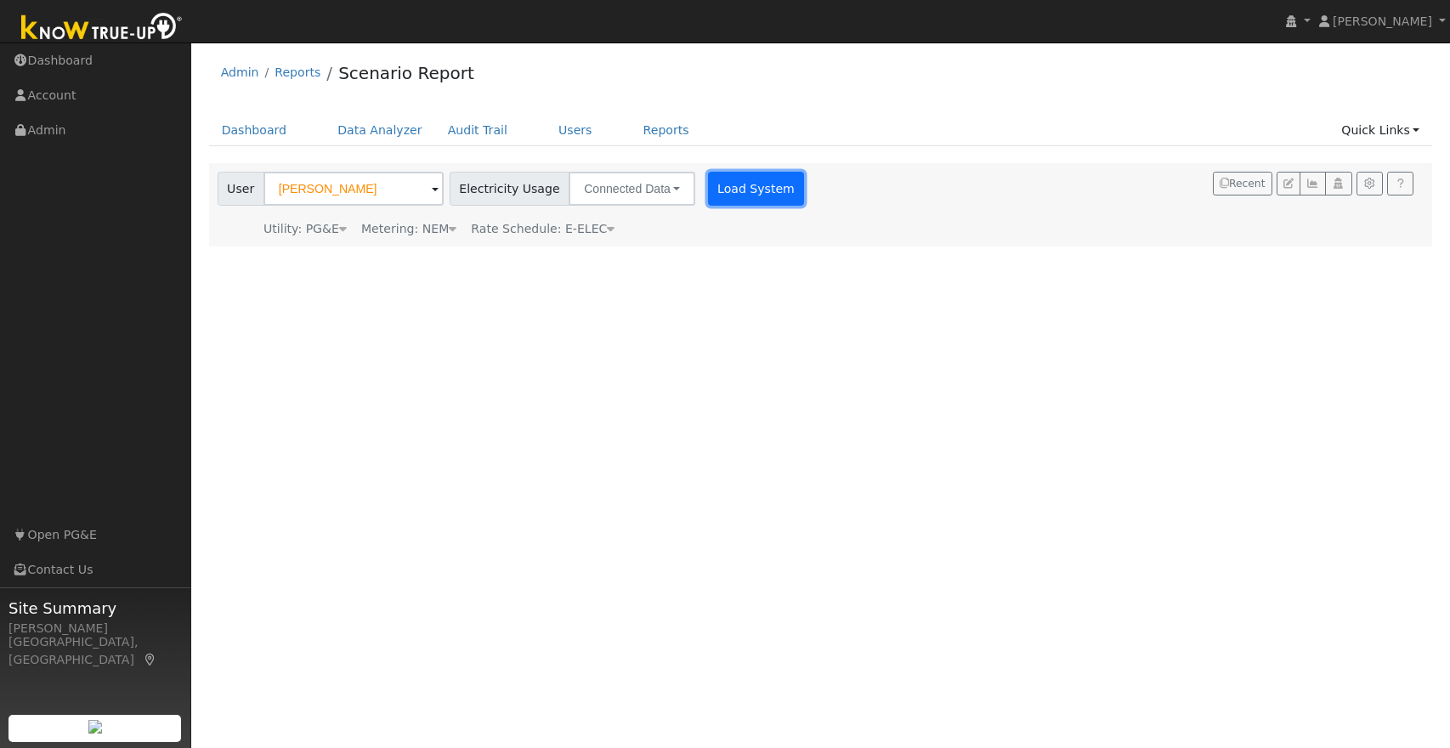
click at [720, 182] on button "Load System" at bounding box center [756, 189] width 97 height 34
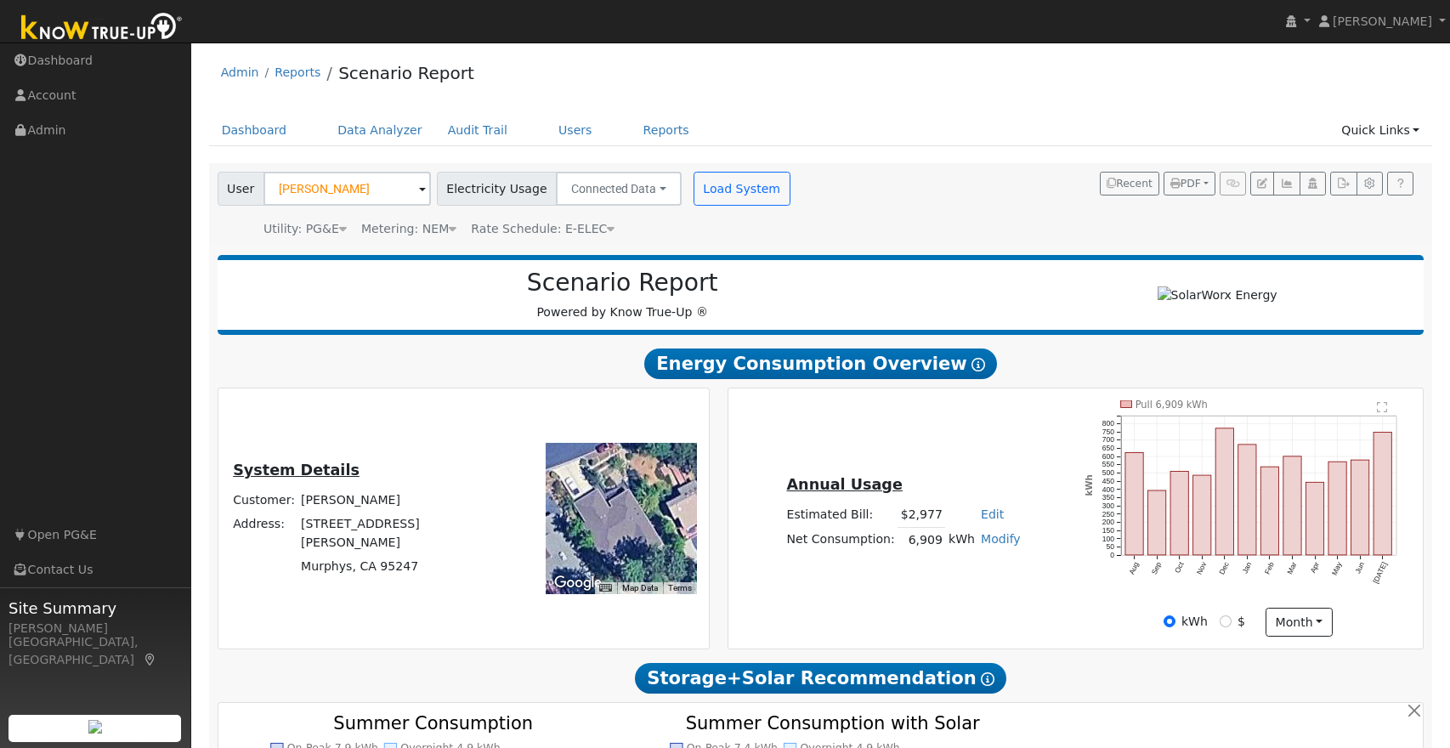
scroll to position [3, 0]
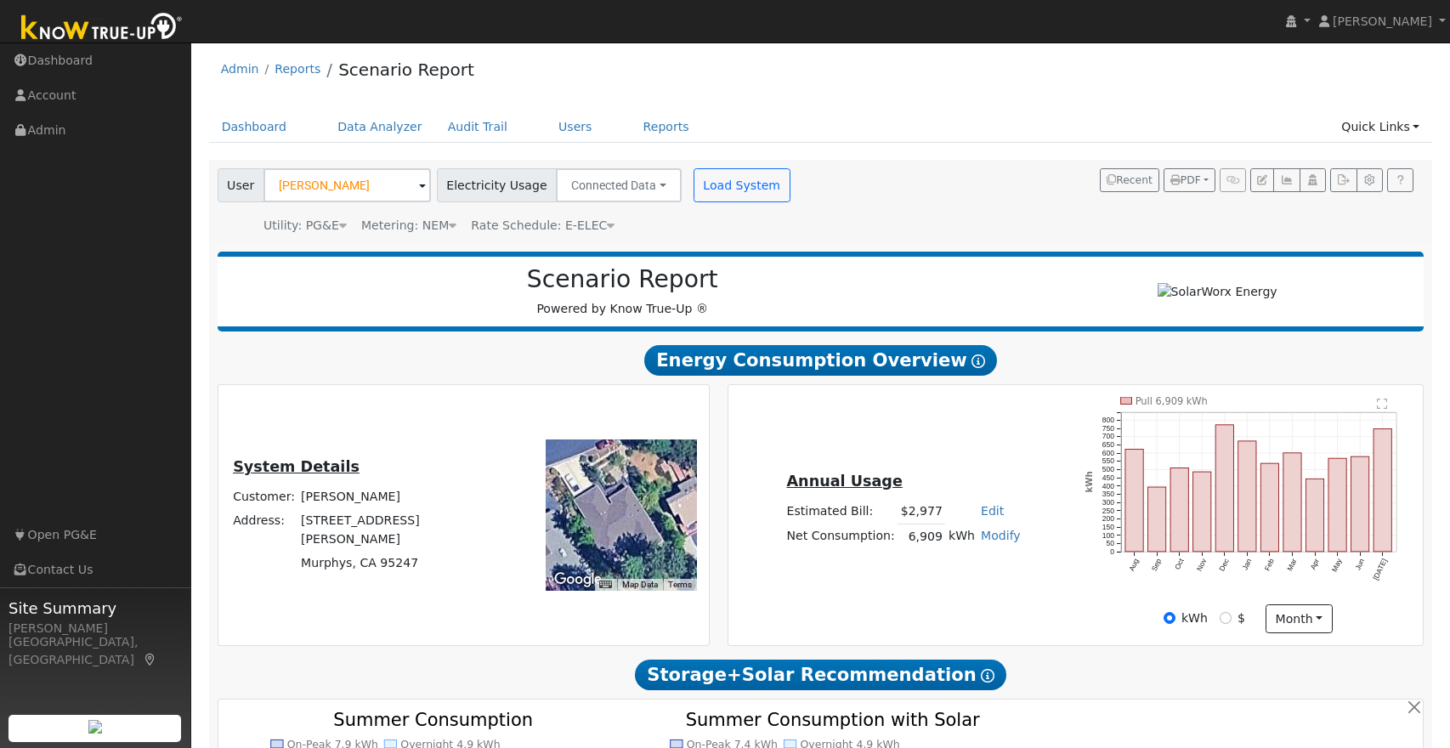
drag, startPoint x: 1398, startPoint y: 586, endPoint x: 1389, endPoint y: 567, distance: 21.3
click at [1398, 582] on icon "Pull 6,909 kWh Aug Sep Oct Nov Dec Jan Feb Mar Apr May Jun Jul 0 50 100 150 200…" at bounding box center [1247, 500] width 326 height 206
click at [1136, 583] on icon "Pull 6,909 kWh Aug Sep Oct Nov Dec Jan Feb Mar Apr May Jun Jul 0 50 100 150 200…" at bounding box center [1247, 500] width 326 height 206
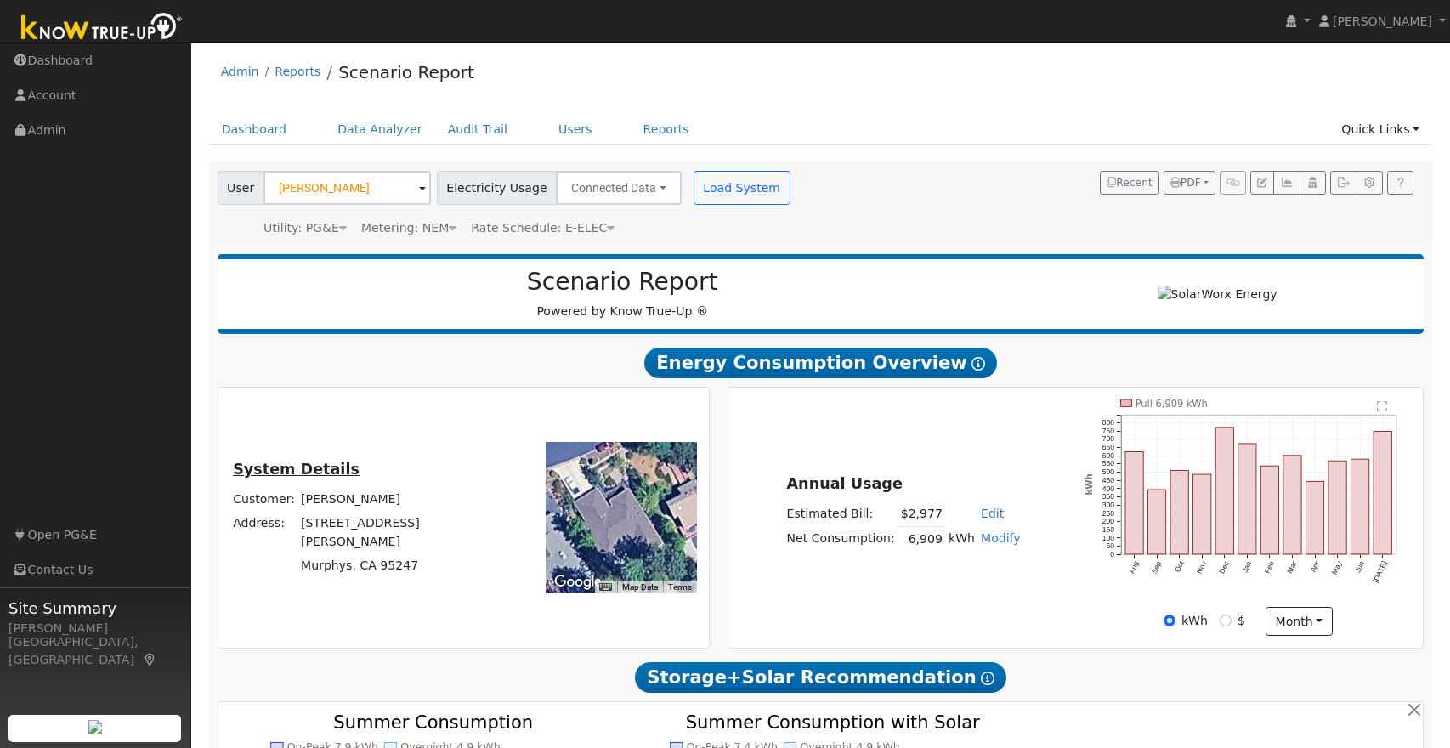
scroll to position [2, 0]
click at [53, 133] on link "Admin" at bounding box center [95, 130] width 191 height 35
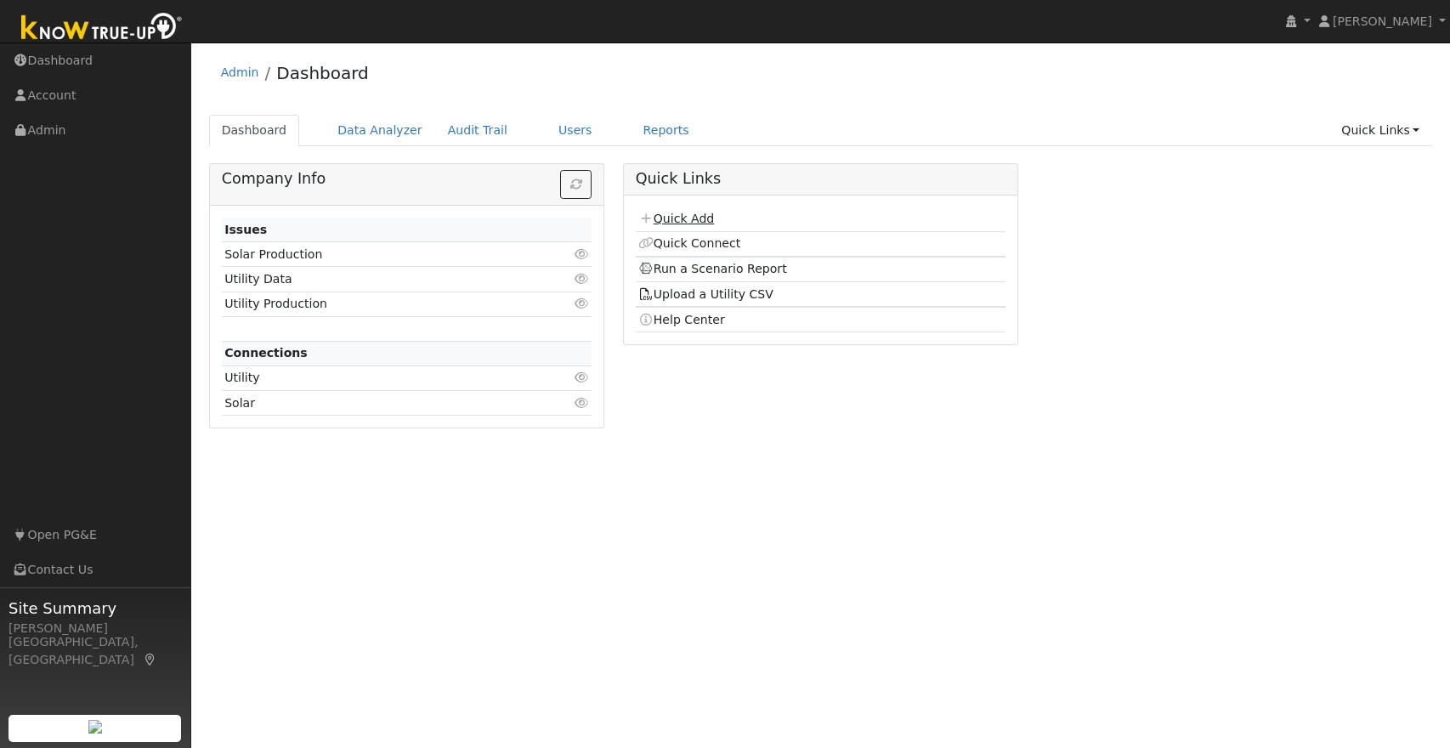
click at [678, 218] on link "Quick Add" at bounding box center [676, 219] width 76 height 14
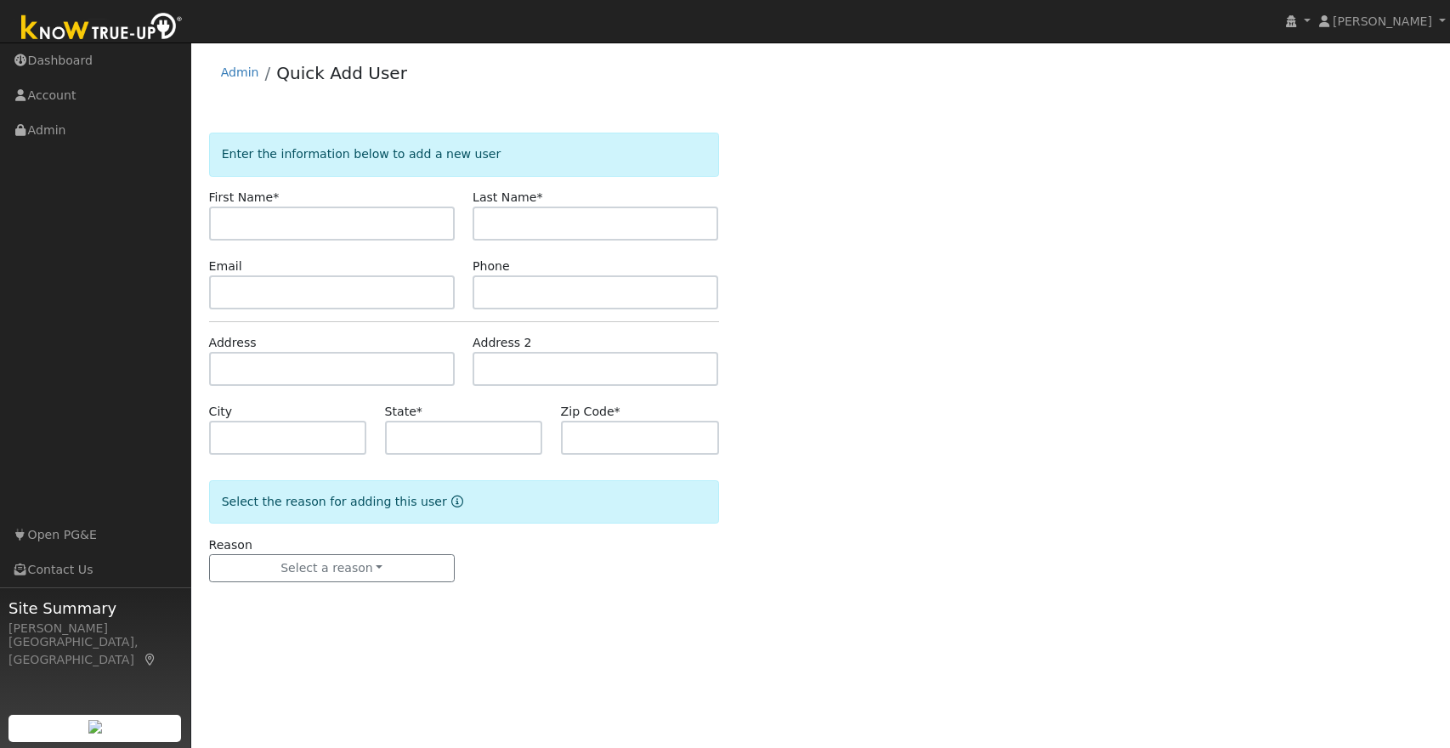
click at [340, 224] on input "text" at bounding box center [332, 223] width 246 height 34
type input "[PERSON_NAME]"
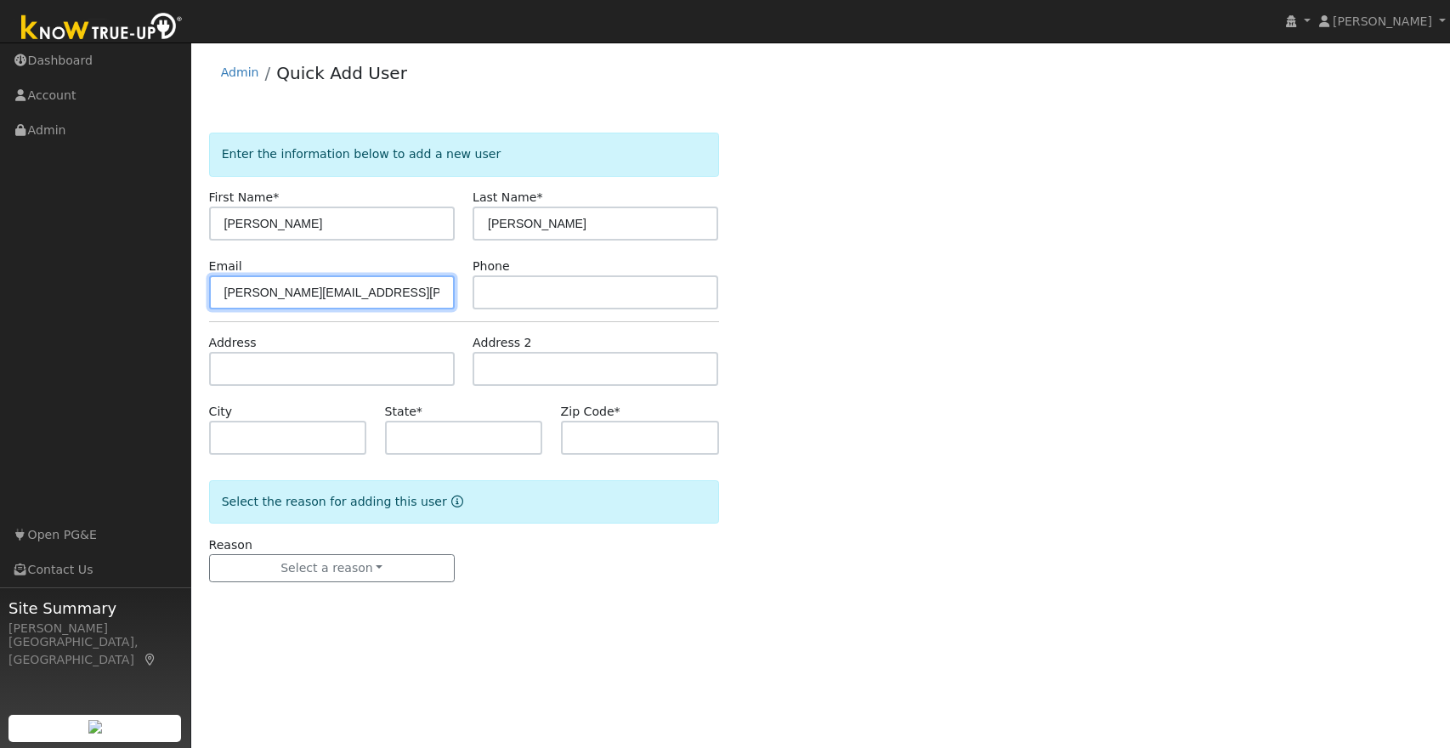
type input "[PERSON_NAME][EMAIL_ADDRESS][PERSON_NAME][DOMAIN_NAME]"
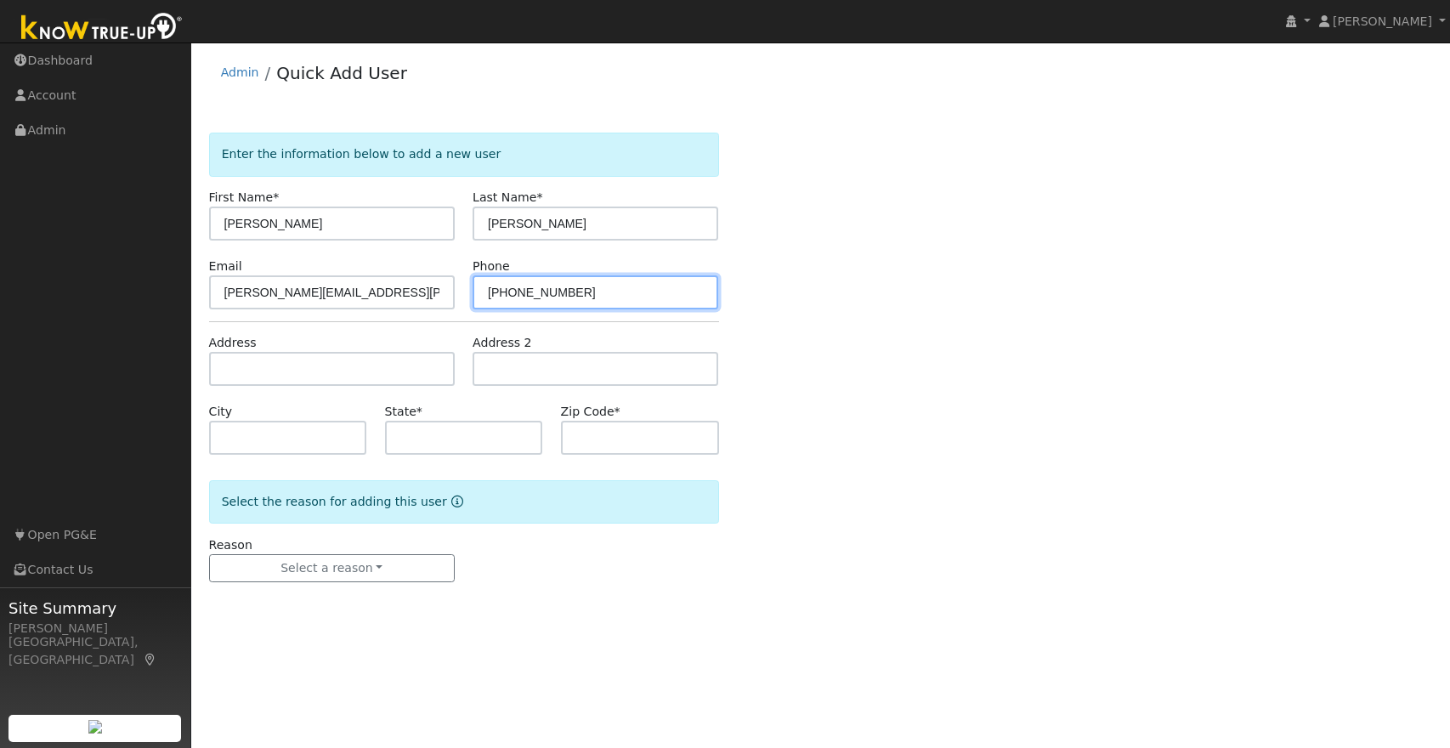
type input "[PHONE_NUMBER]"
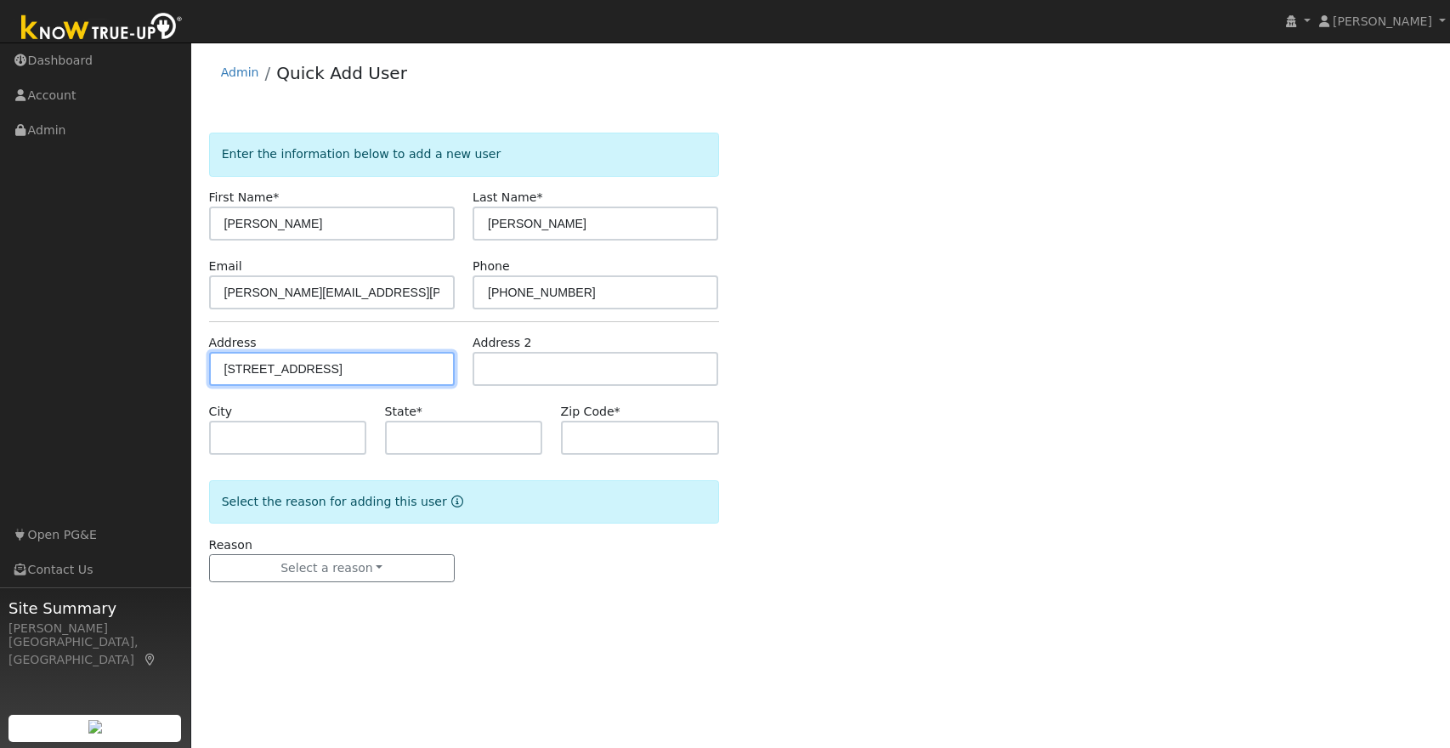
type input "[STREET_ADDRESS]"
type input "Tuolumne"
type input "CA"
type input "95379"
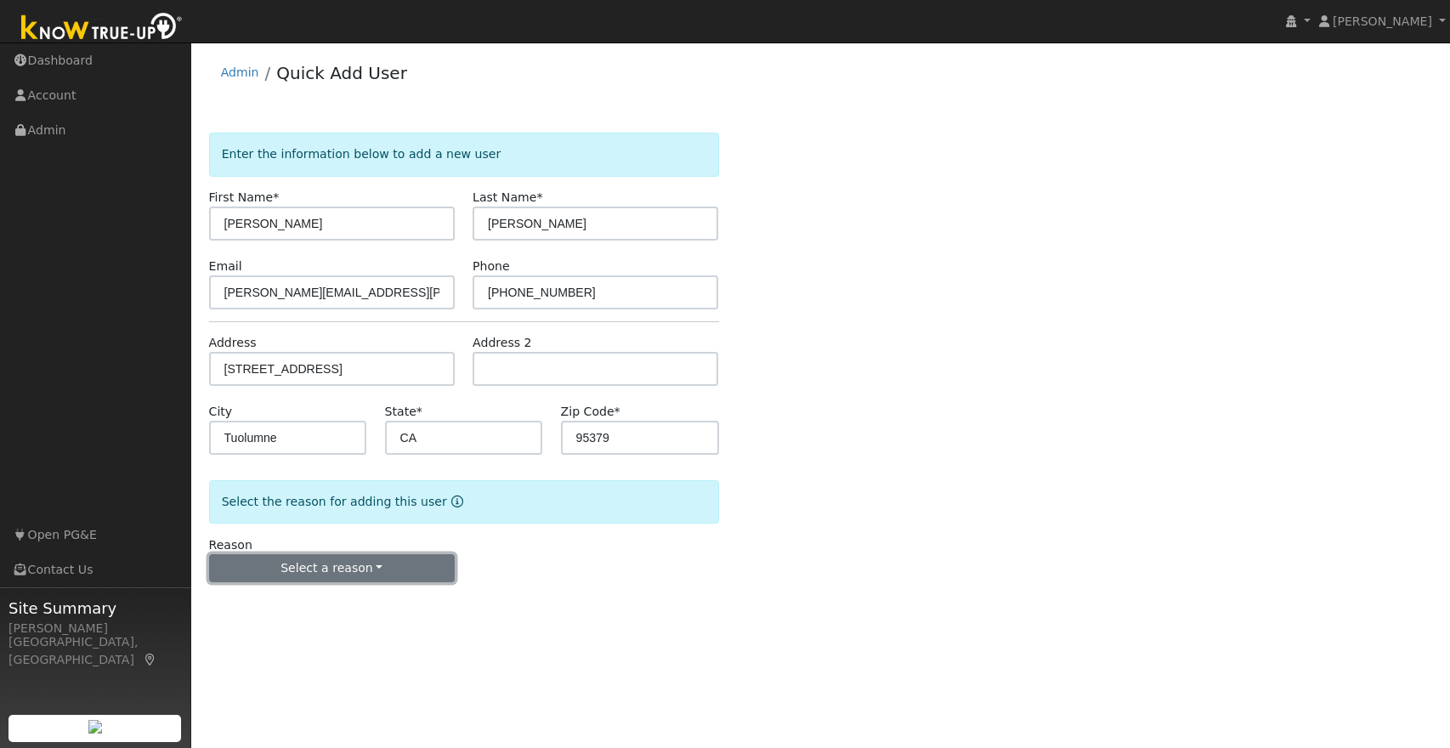
click at [342, 563] on button "Select a reason" at bounding box center [332, 568] width 246 height 29
click at [274, 604] on link "New lead" at bounding box center [304, 603] width 188 height 24
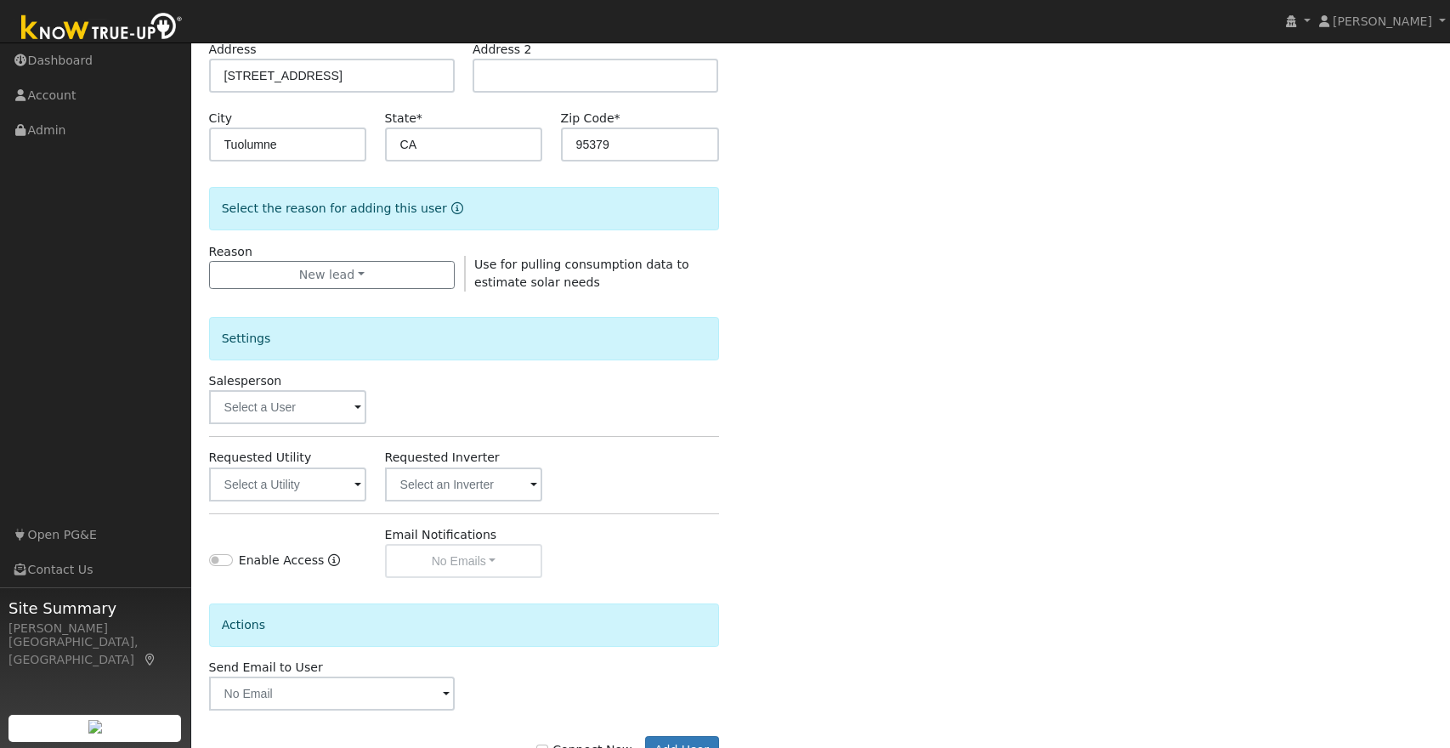
scroll to position [353, 0]
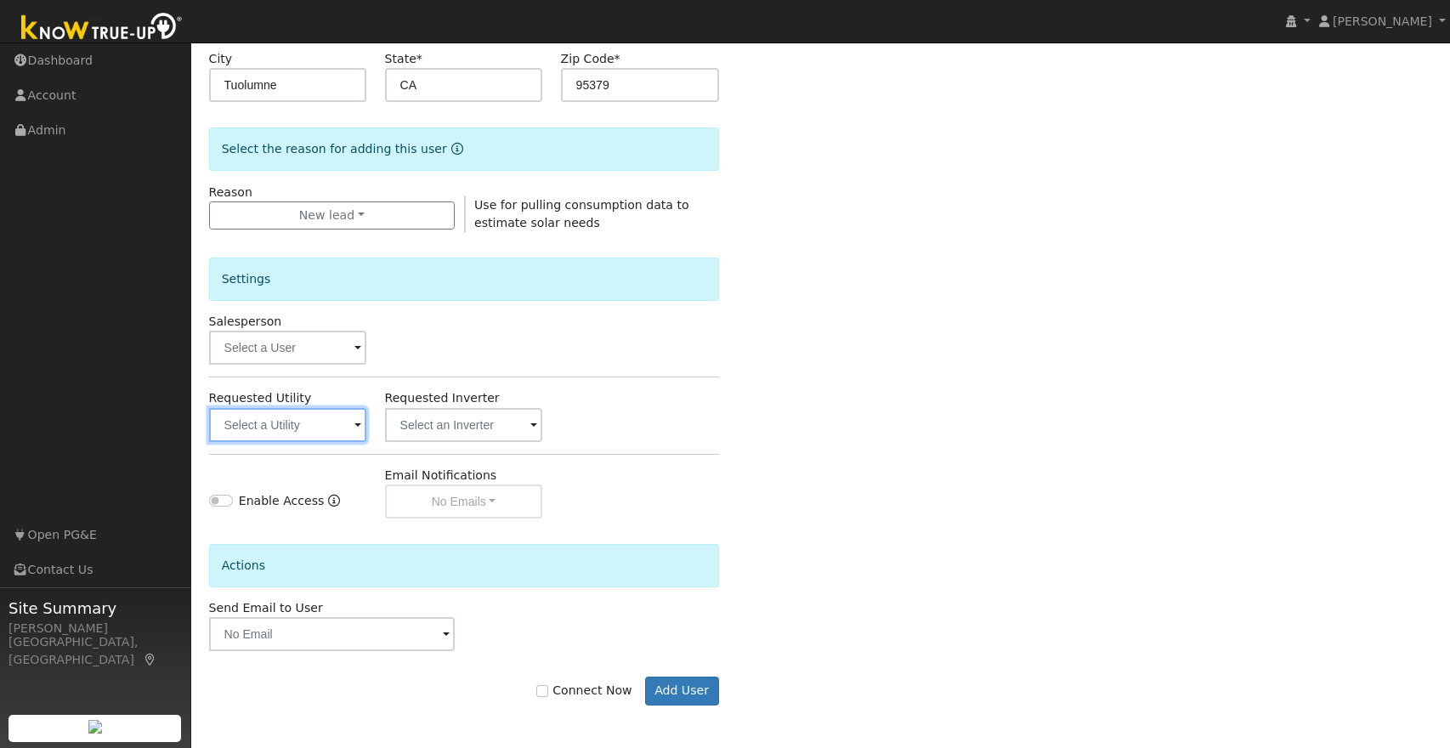
click at [346, 430] on input "text" at bounding box center [288, 425] width 158 height 34
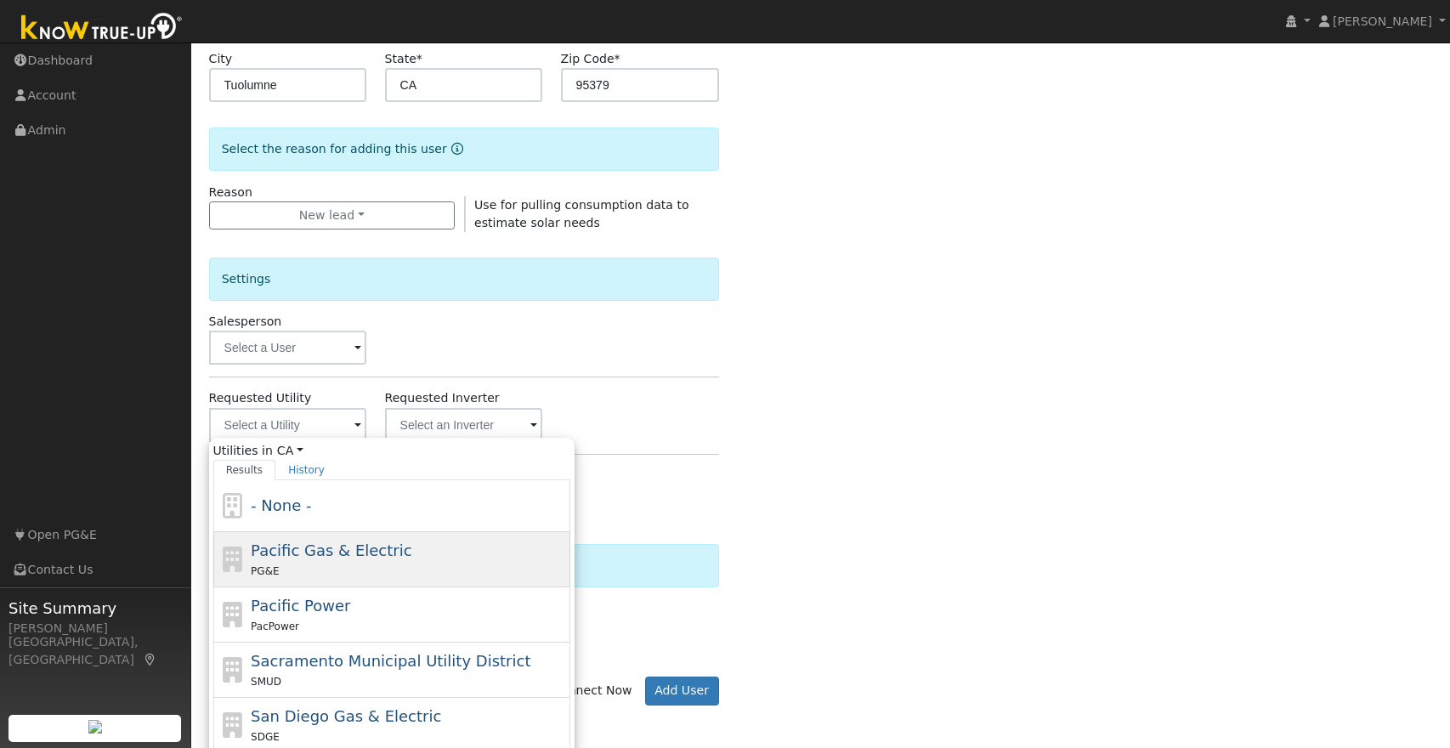
click at [300, 558] on span "Pacific Gas & Electric" at bounding box center [331, 550] width 161 height 18
type input "Pacific Gas & Electric"
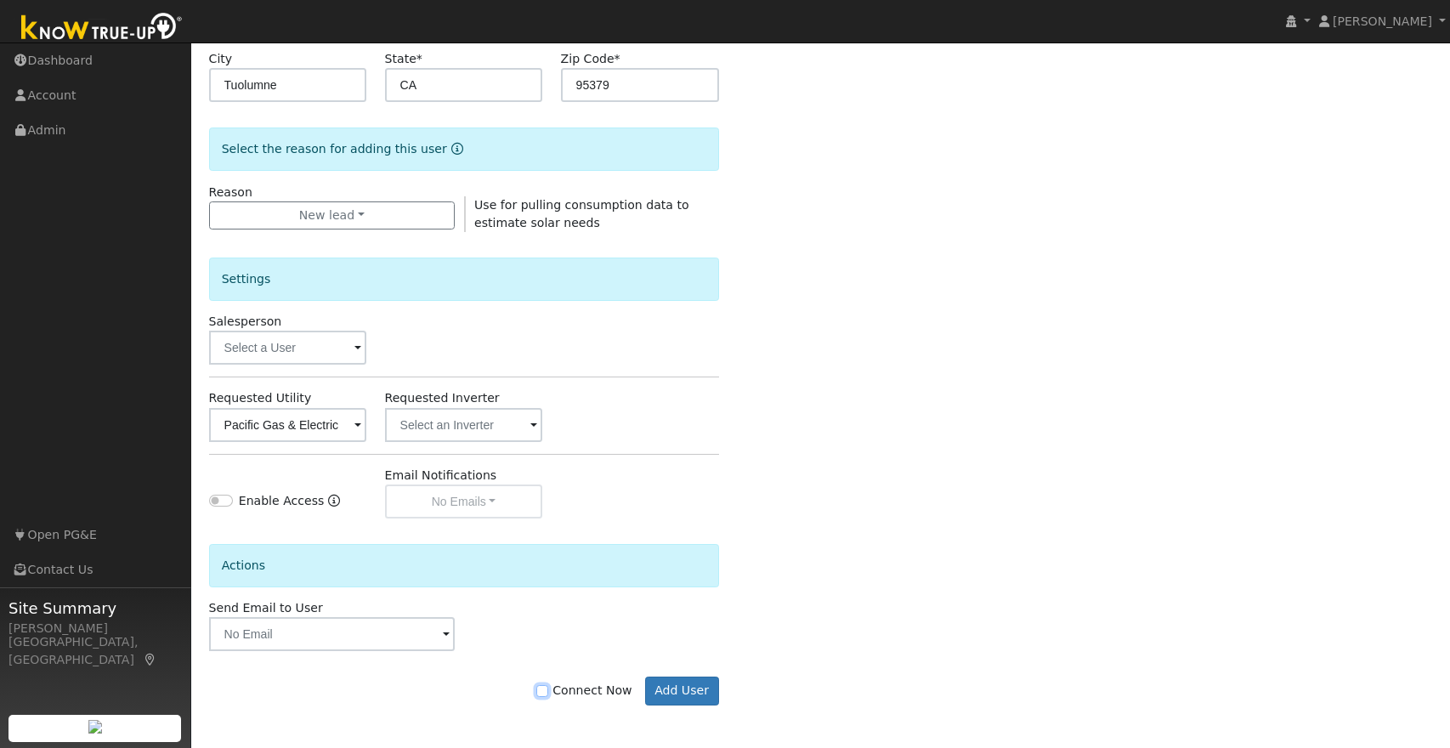
click at [546, 691] on input "Connect Now" at bounding box center [542, 691] width 12 height 12
checkbox input "true"
click at [684, 693] on button "Add User" at bounding box center [682, 690] width 74 height 29
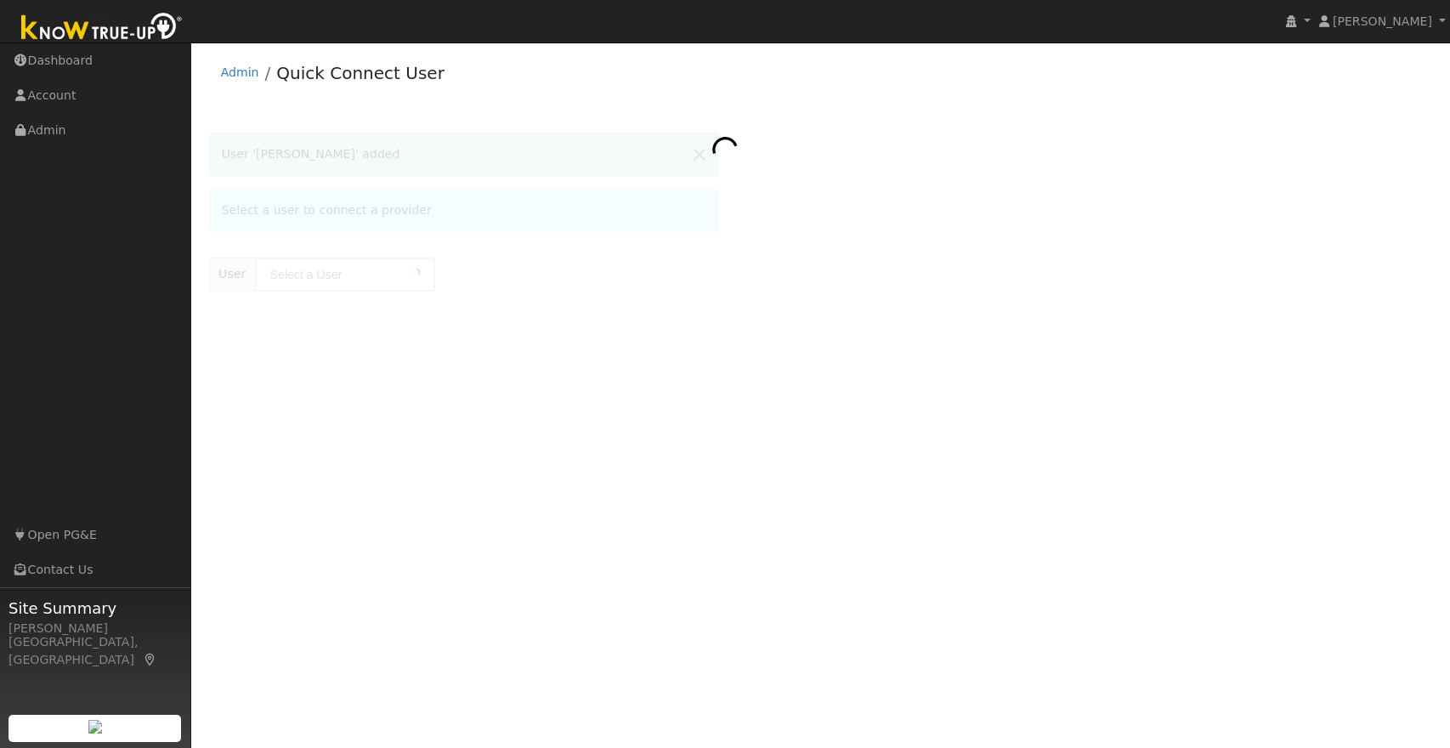
type input "[PERSON_NAME]"
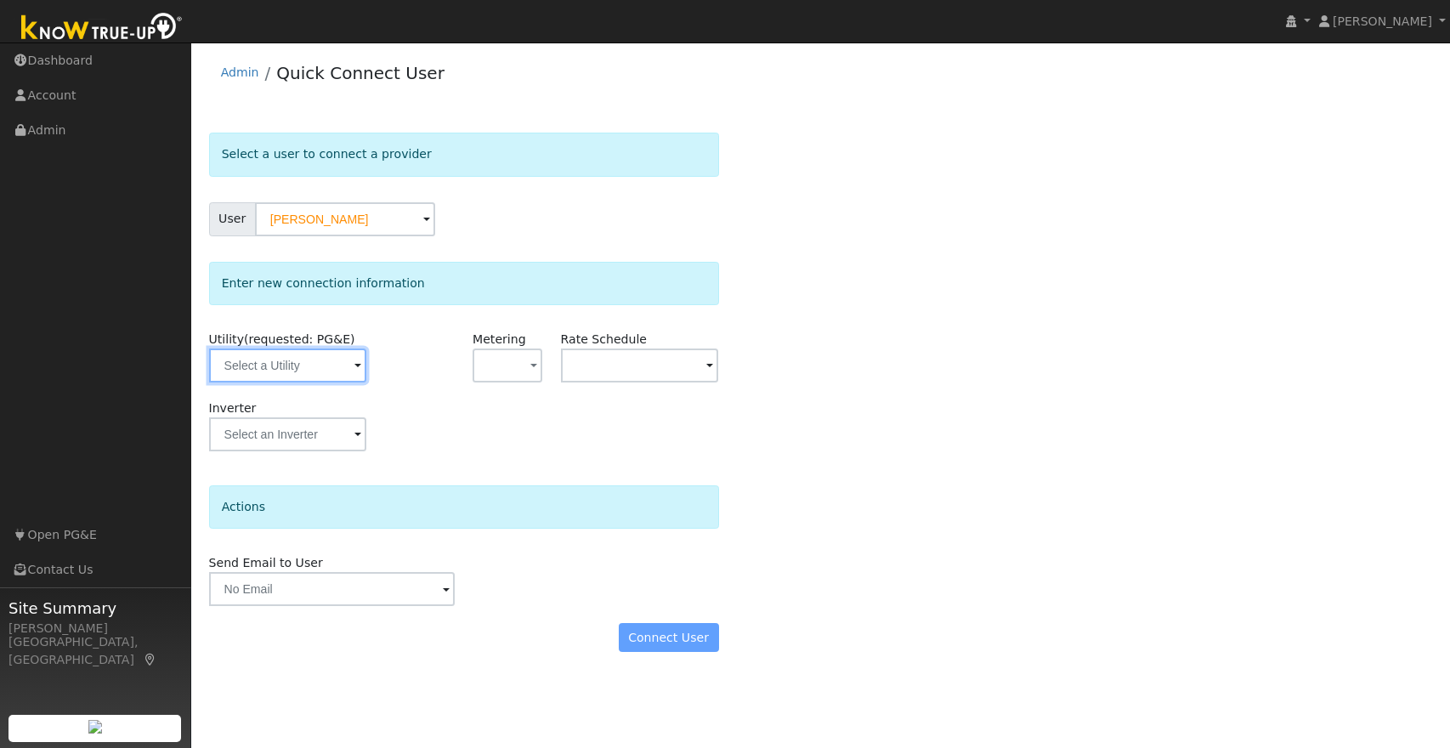
click at [273, 375] on input "text" at bounding box center [288, 365] width 158 height 34
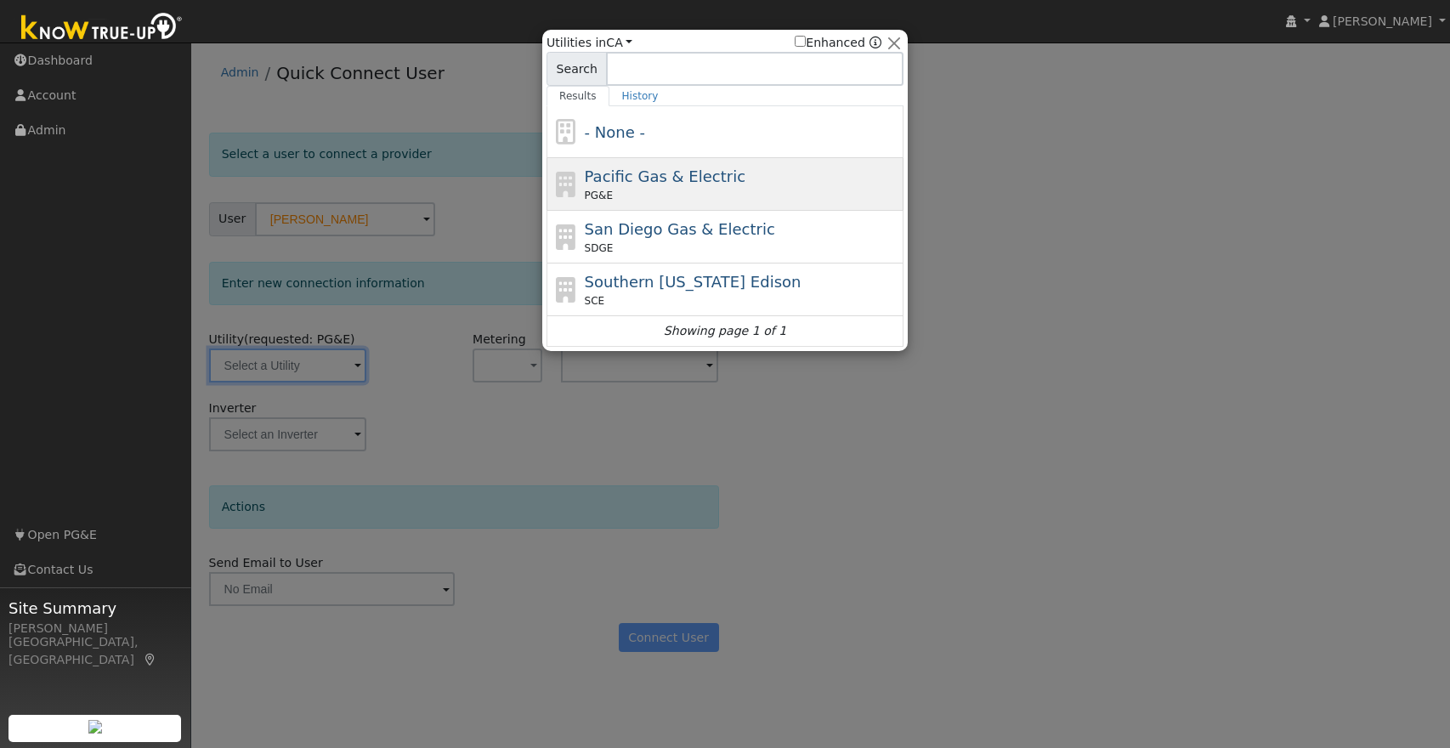
click at [793, 179] on div "Pacific Gas & Electric PG&E" at bounding box center [742, 184] width 315 height 38
type input "PG&E"
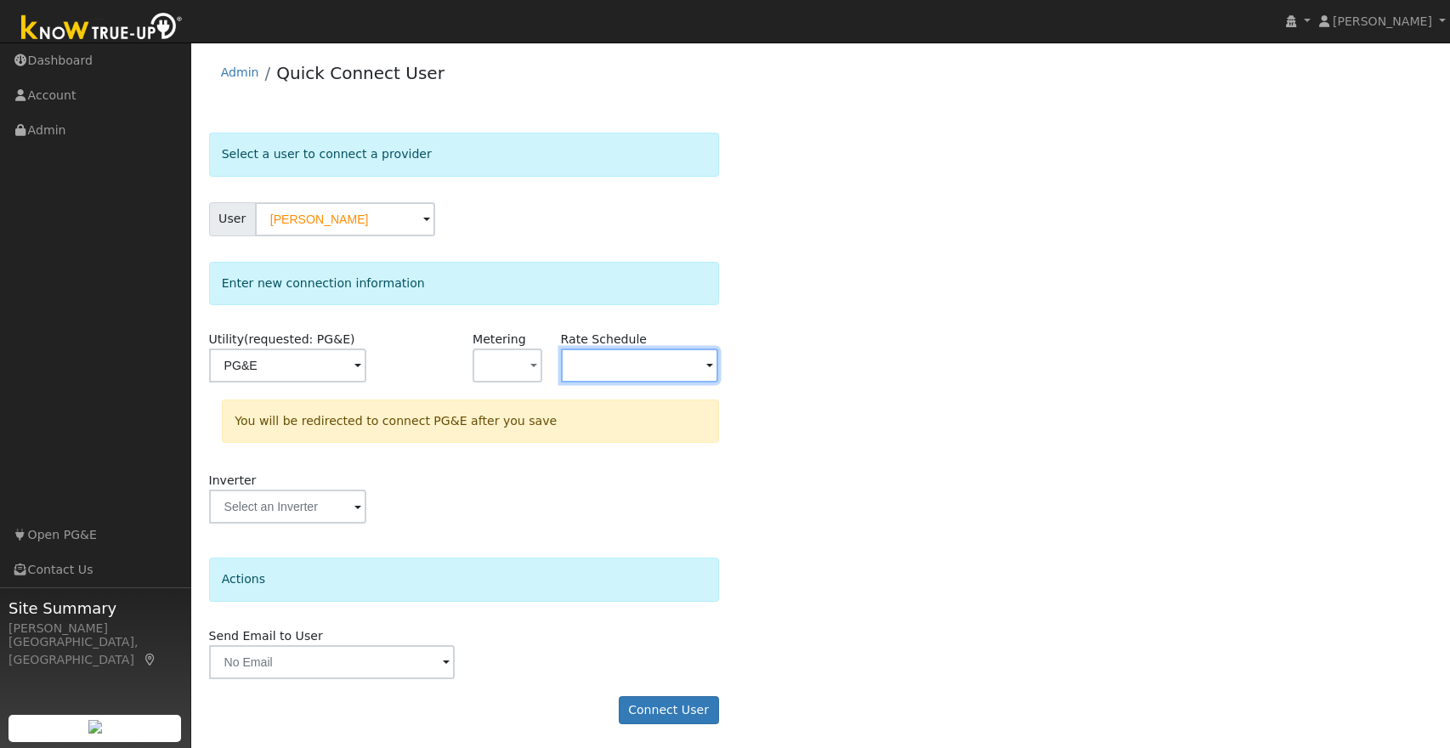
click at [367, 367] on input "text" at bounding box center [288, 365] width 158 height 34
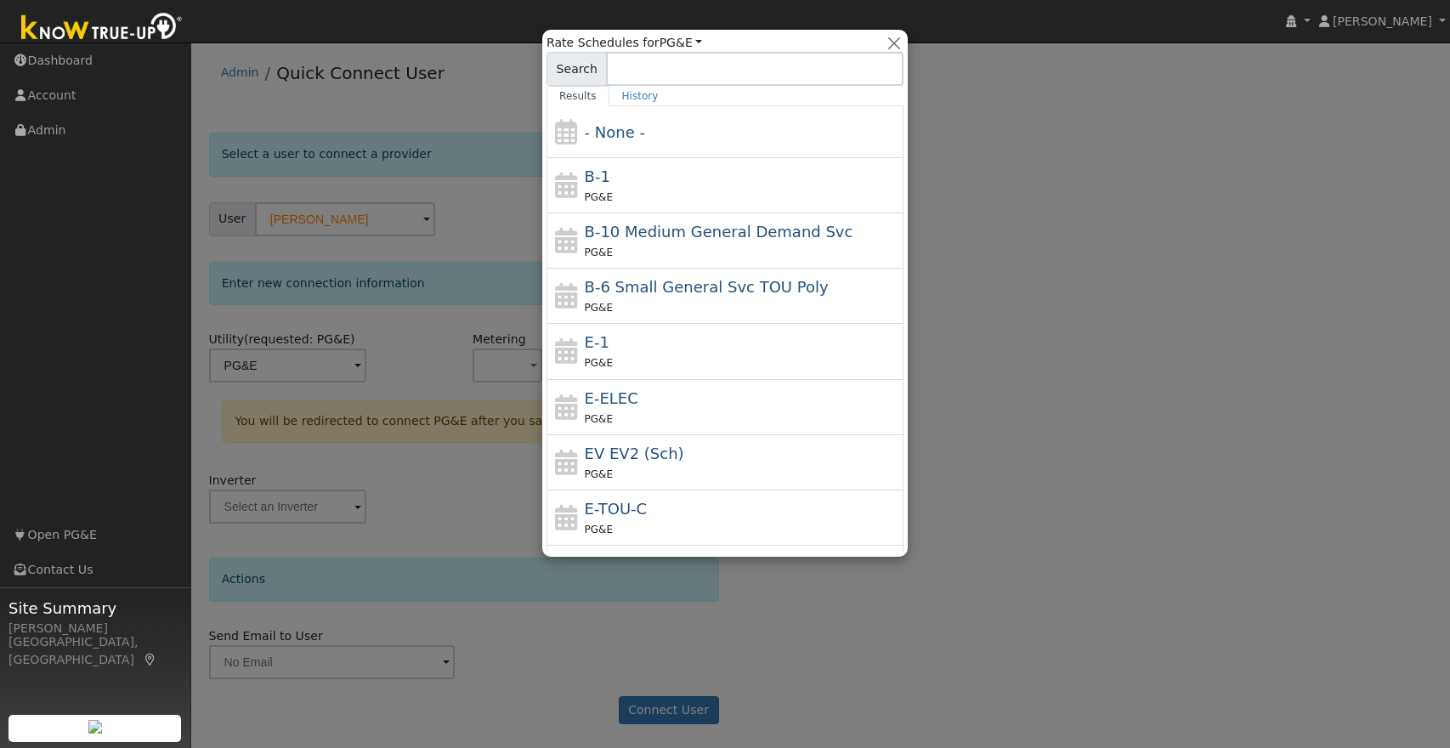
click at [621, 407] on div "E-ELEC PG&E" at bounding box center [742, 407] width 315 height 41
type input "E-ELEC"
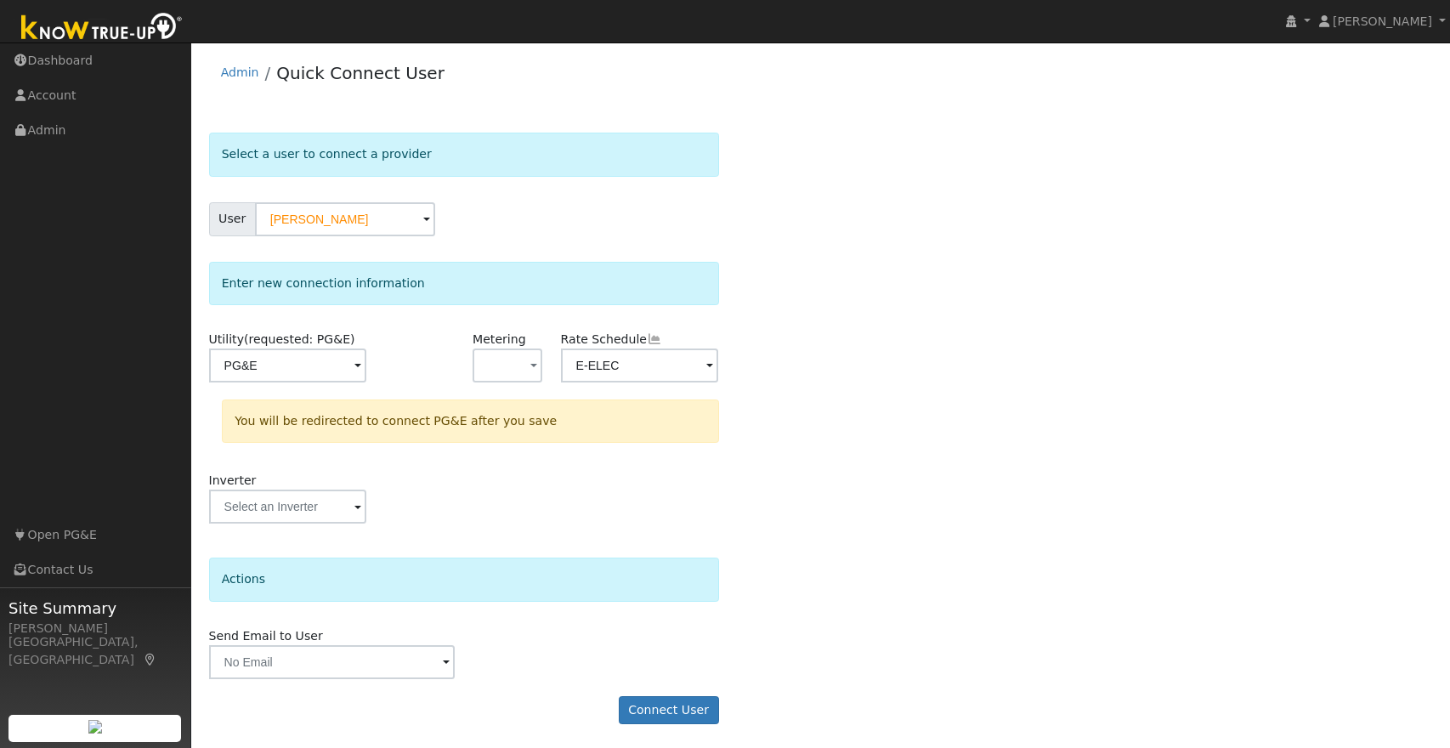
scroll to position [2, 0]
click at [0, 0] on div "Utility (requested: PG&E) PG&E Metering - None - NEM NBT Rate Schedule E-ELEC Y…" at bounding box center [0, 0] width 0 height 0
click at [653, 705] on button "Connect User" at bounding box center [669, 708] width 100 height 29
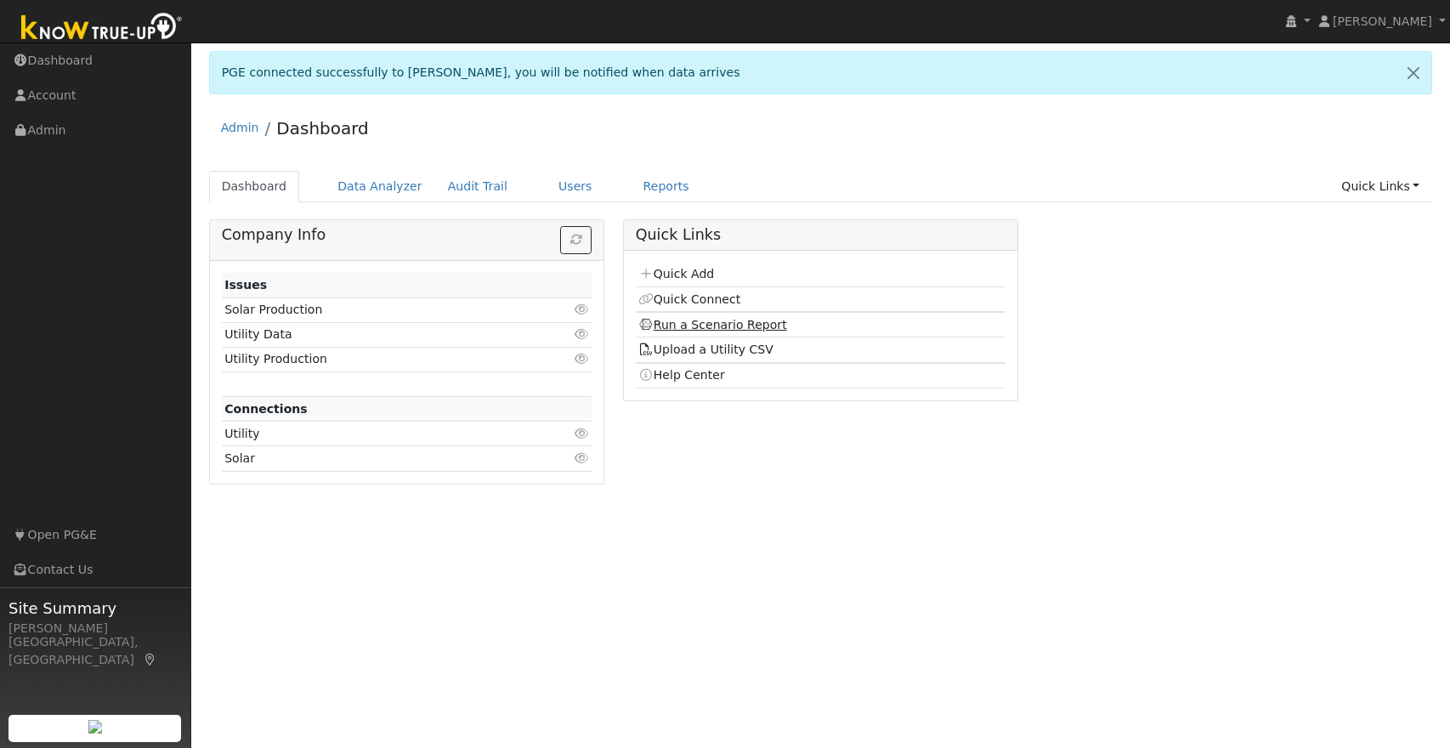
click at [698, 327] on link "Run a Scenario Report" at bounding box center [712, 325] width 149 height 14
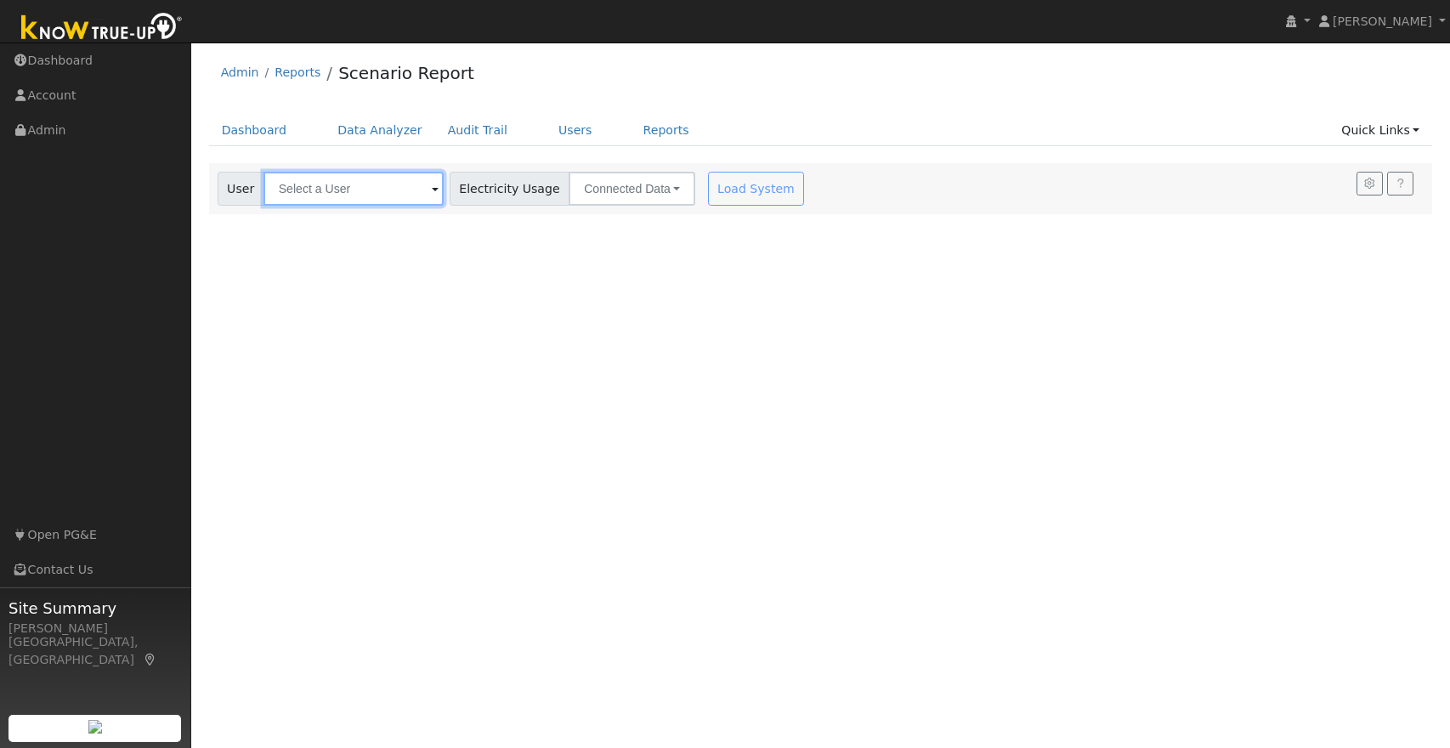
click at [359, 188] on input "text" at bounding box center [353, 189] width 180 height 34
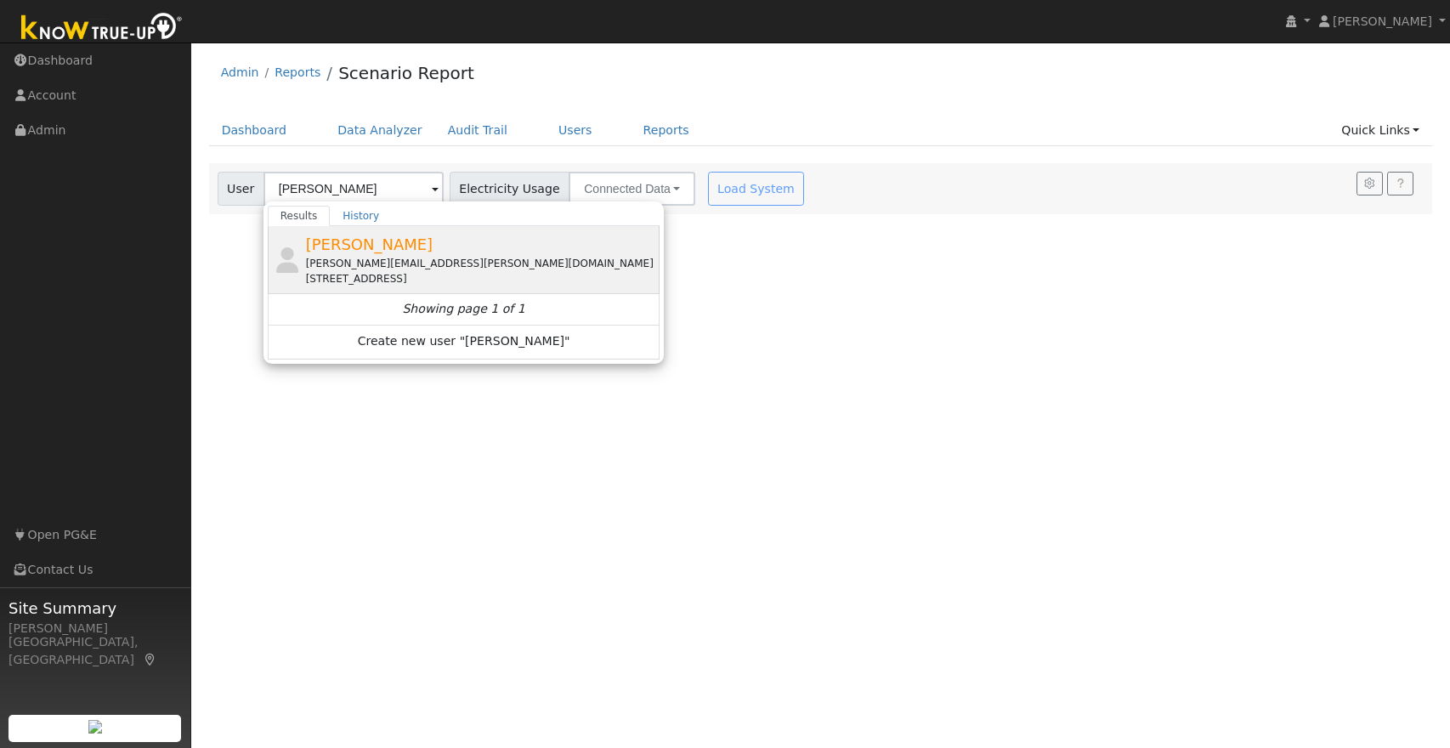
click at [386, 258] on div "[PERSON_NAME][EMAIL_ADDRESS][PERSON_NAME][DOMAIN_NAME]" at bounding box center [481, 263] width 351 height 15
type input "[PERSON_NAME]"
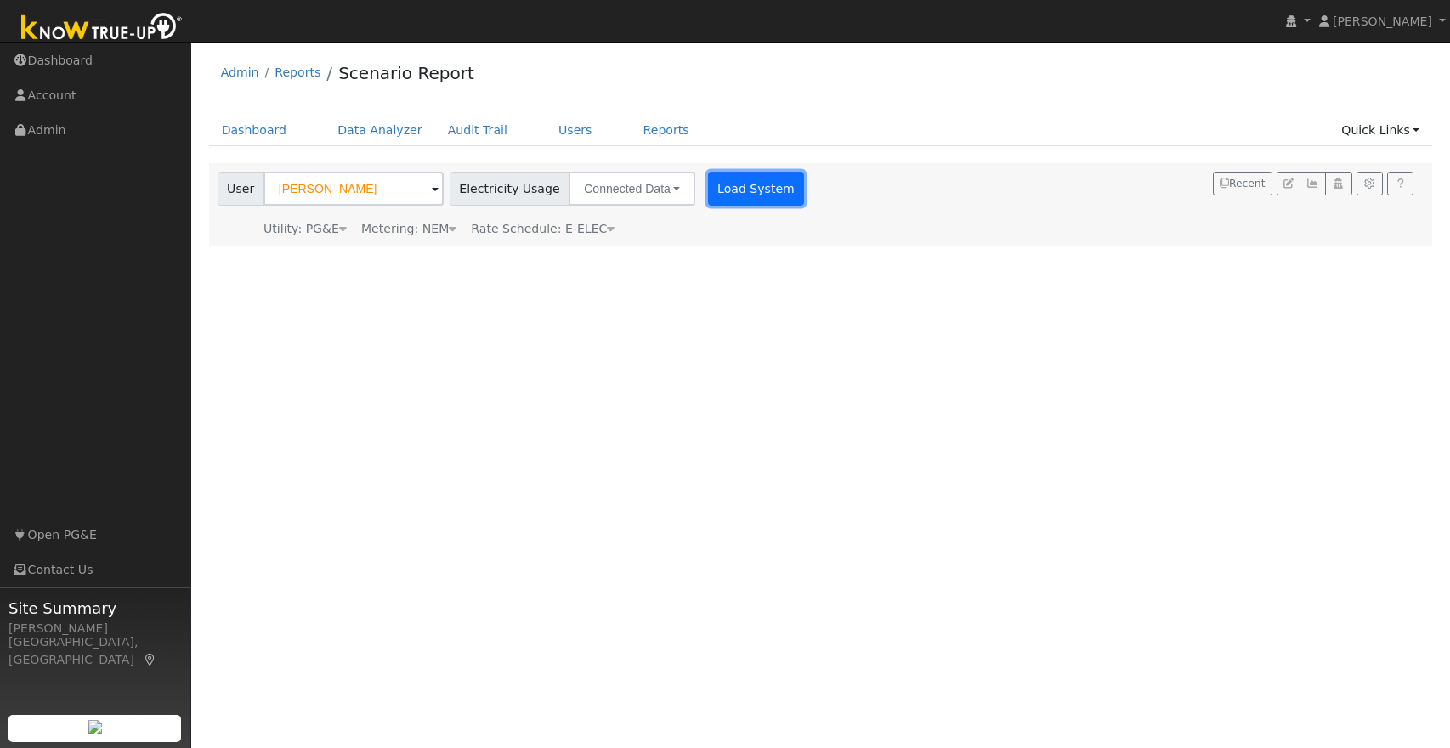
click at [712, 188] on button "Load System" at bounding box center [756, 189] width 97 height 34
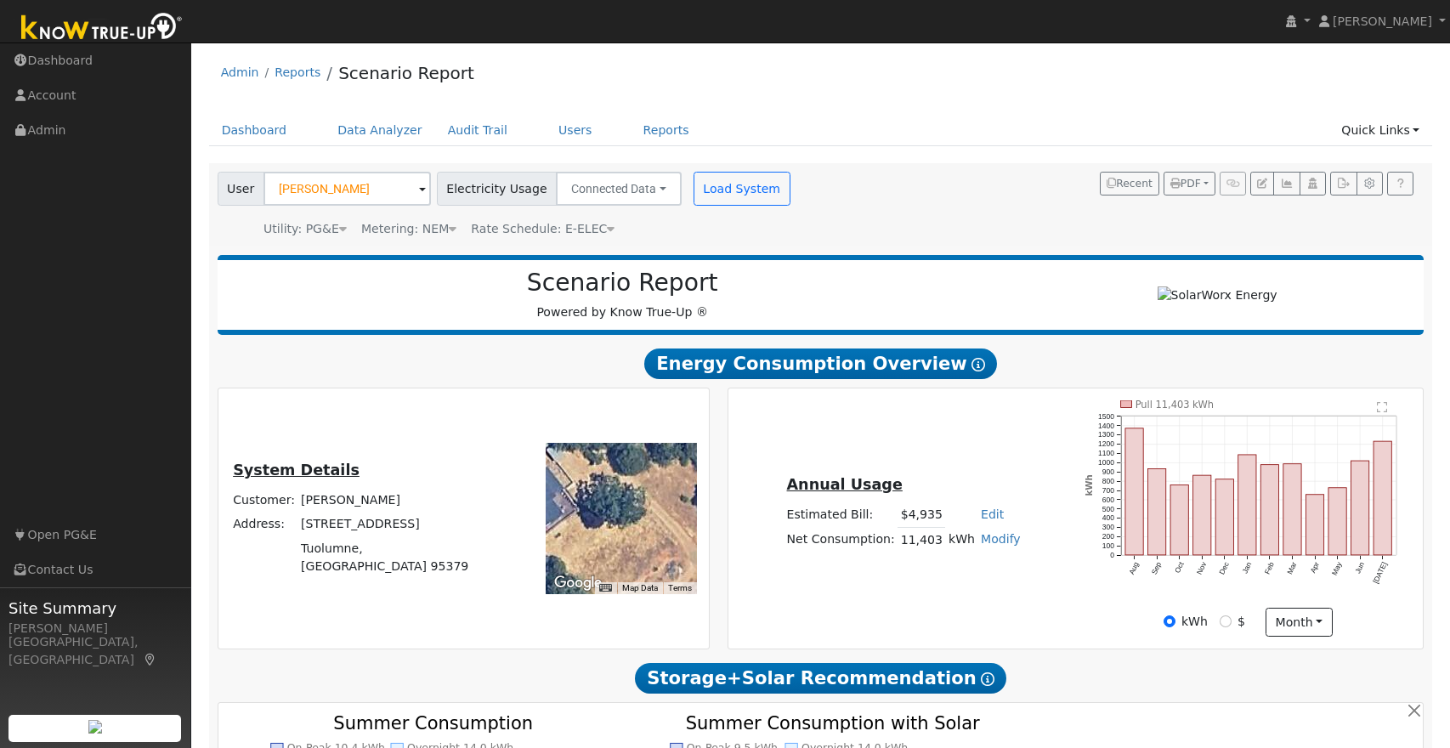
scroll to position [4, 0]
